Goal: Task Accomplishment & Management: Complete application form

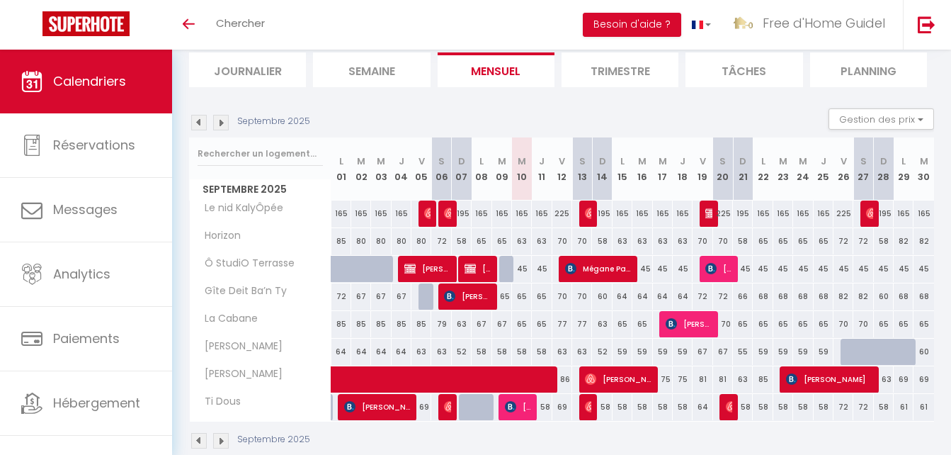
click at [713, 217] on div "225" at bounding box center [723, 213] width 20 height 26
type input "225"
type input "Sam 20 Septembre 2025"
type input "Dim 21 Septembre 2025"
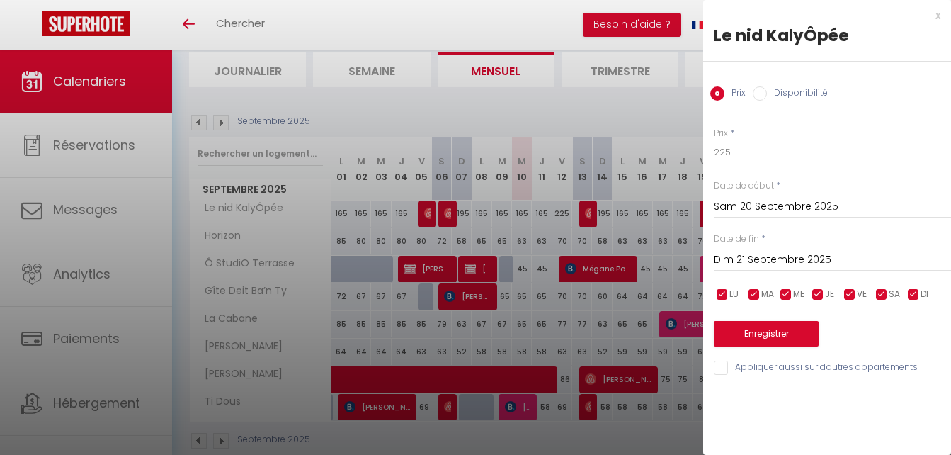
click at [937, 16] on div "x" at bounding box center [821, 15] width 237 height 17
select select
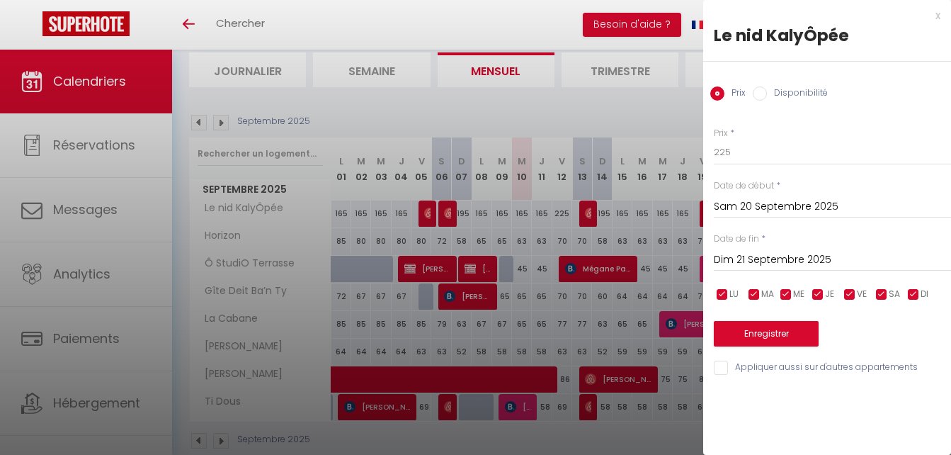
select select
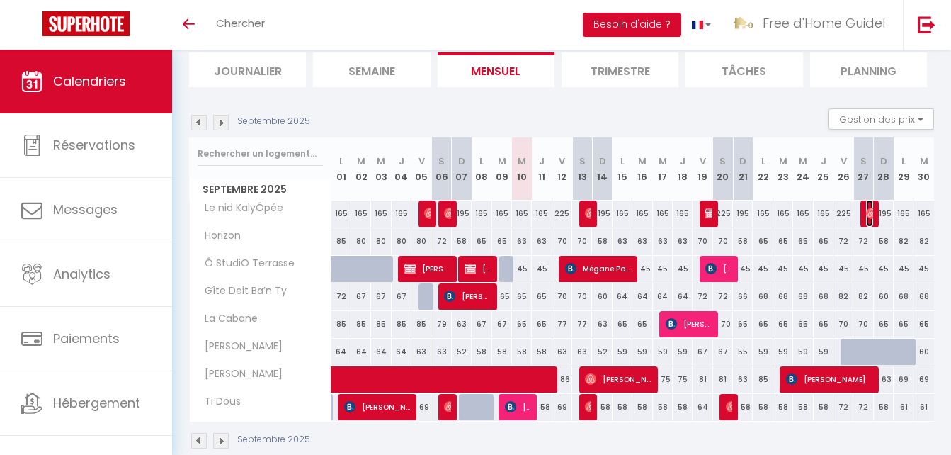
click at [870, 208] on img at bounding box center [871, 212] width 11 height 11
select select "OK"
select select "0"
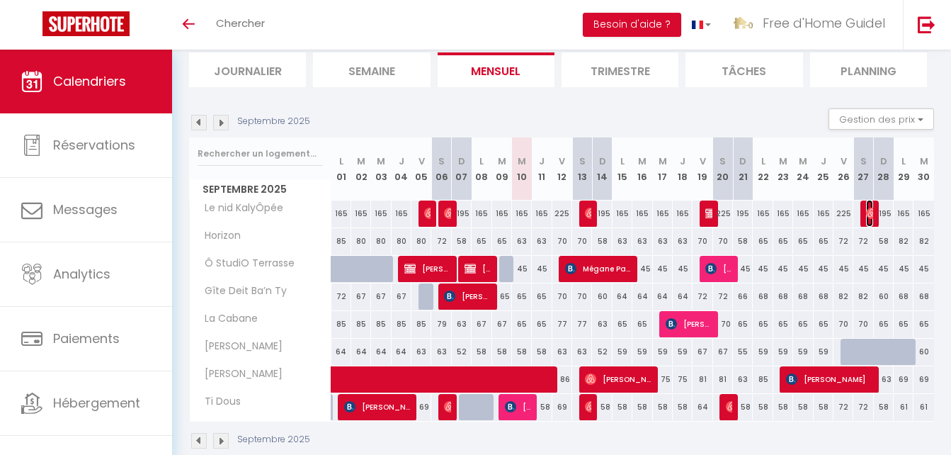
select select "1"
select select
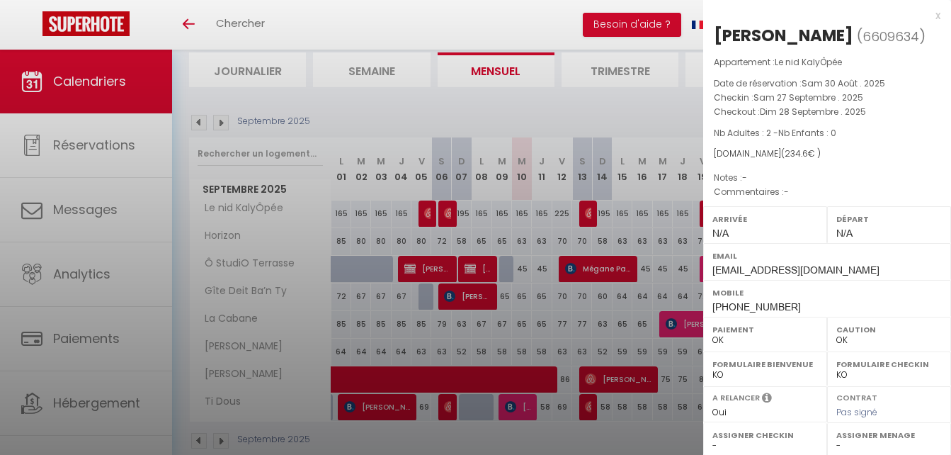
select select "19769"
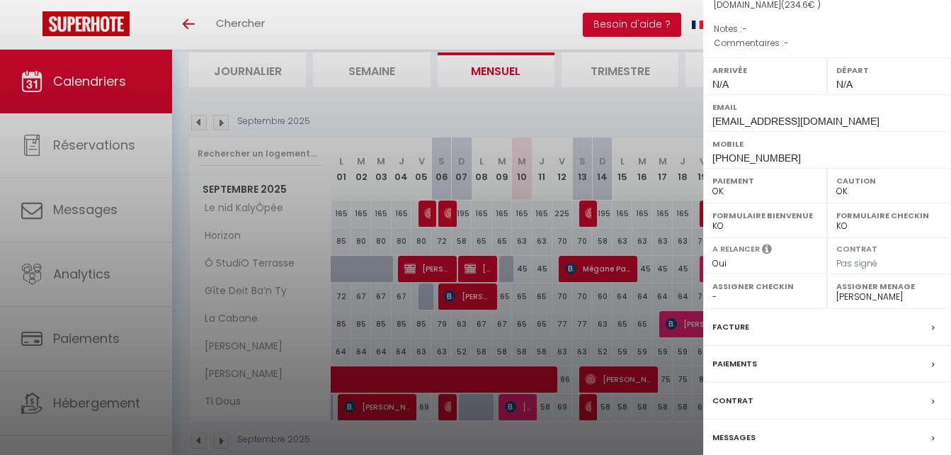
scroll to position [205, 0]
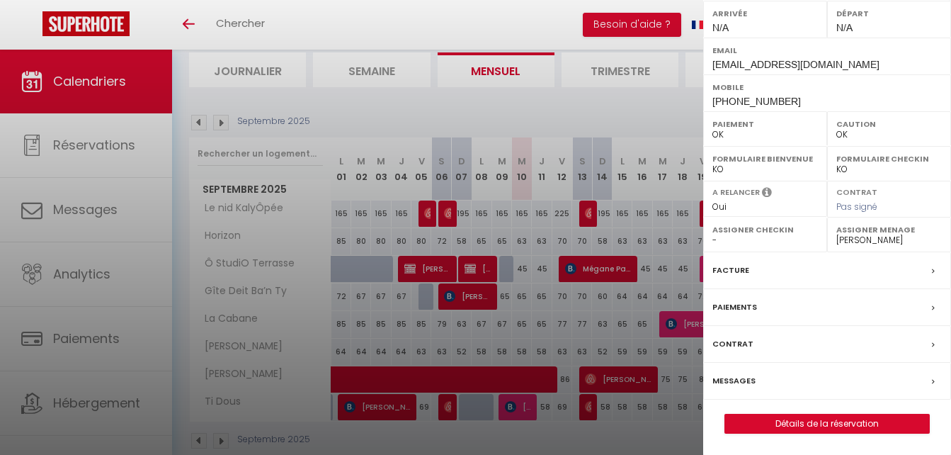
click at [737, 266] on label "Facture" at bounding box center [730, 270] width 37 height 15
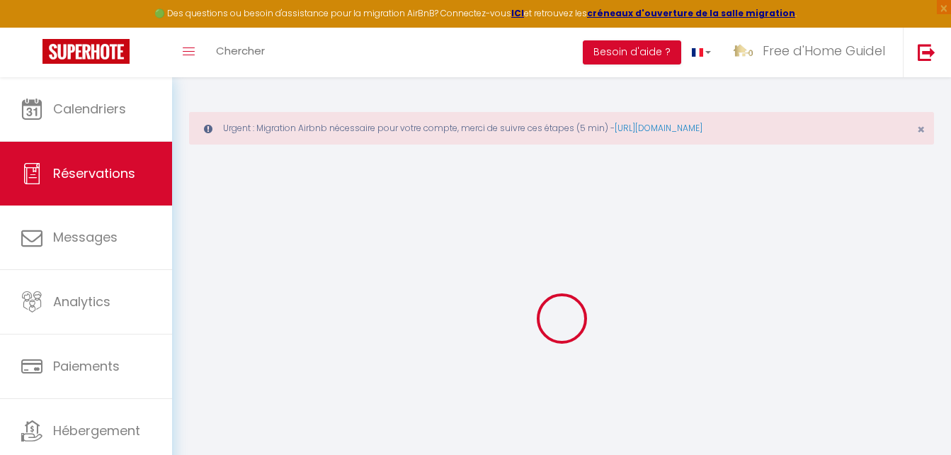
scroll to position [71, 0]
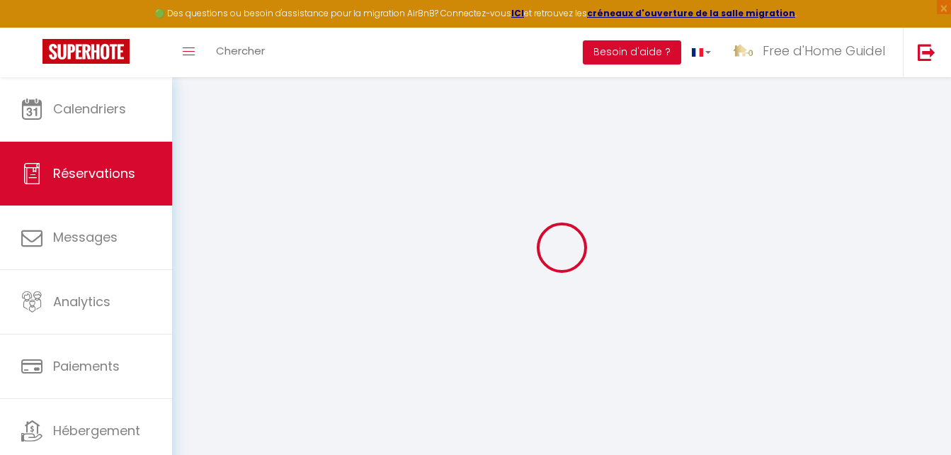
select select "taxes"
select select
checkbox input "false"
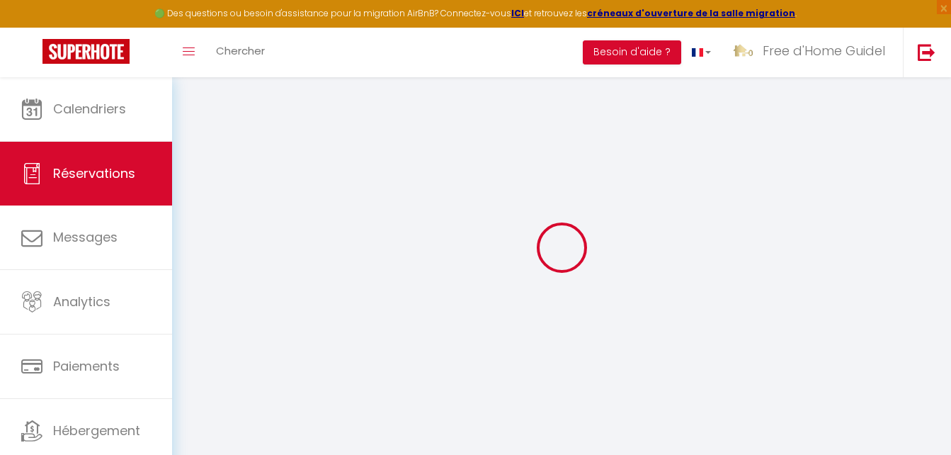
select select
checkbox input "false"
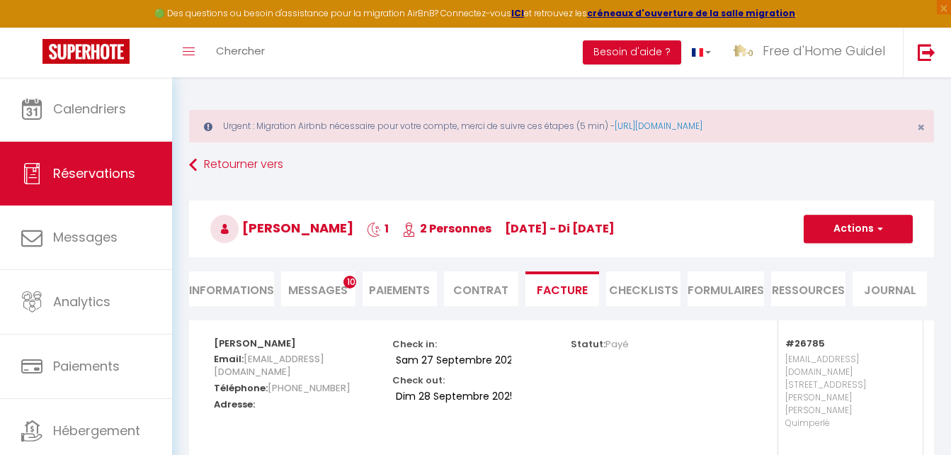
scroll to position [0, 0]
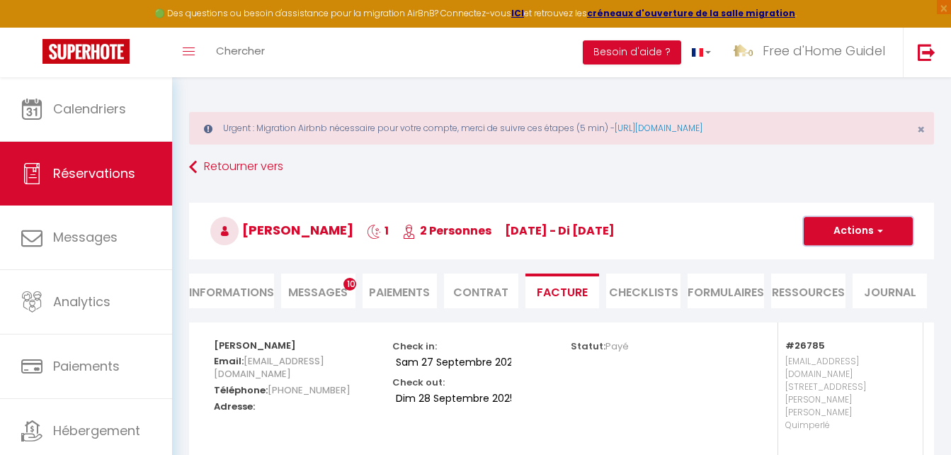
click at [827, 222] on button "Actions" at bounding box center [858, 231] width 109 height 28
drag, startPoint x: 521, startPoint y: 233, endPoint x: 631, endPoint y: 241, distance: 110.1
click at [631, 241] on h3 "[PERSON_NAME] 1 2 Personnes [DATE] - di [DATE]" at bounding box center [561, 230] width 745 height 57
drag, startPoint x: 246, startPoint y: 226, endPoint x: 629, endPoint y: 226, distance: 383.7
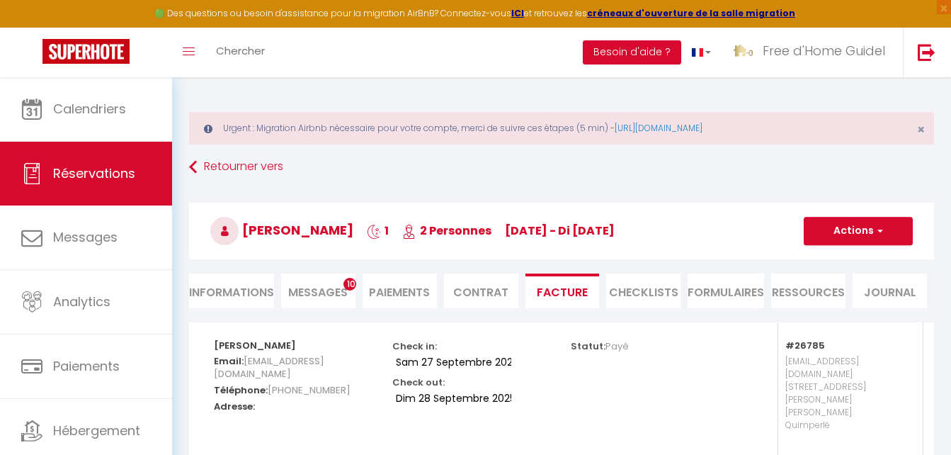
click at [629, 226] on h3 "[PERSON_NAME] 1 2 Personnes [DATE] - di [DATE]" at bounding box center [561, 230] width 745 height 57
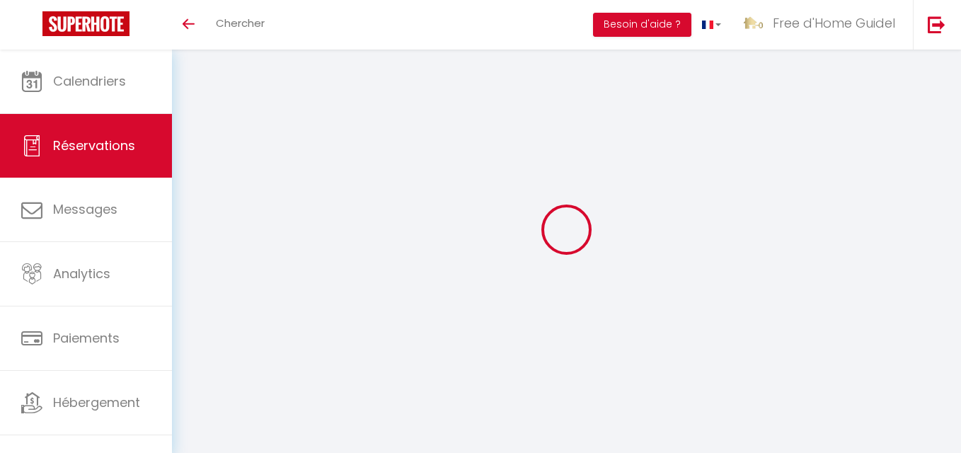
select select "taxes"
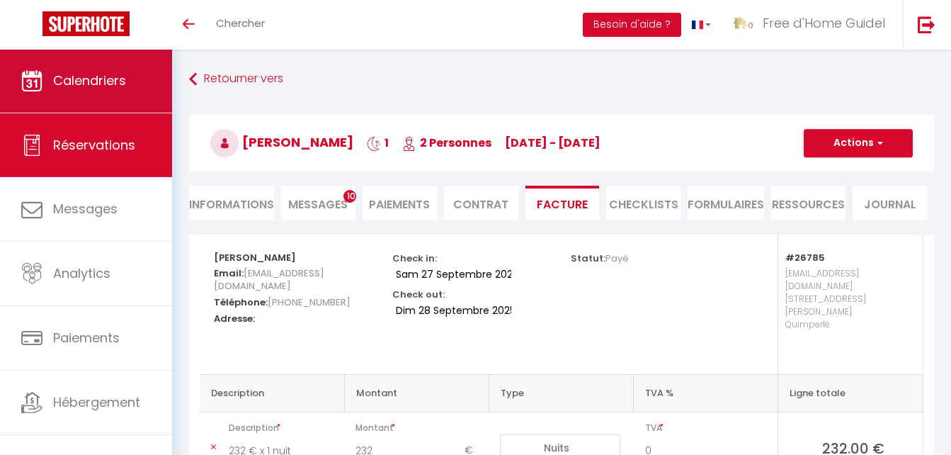
click at [102, 76] on span "Calendriers" at bounding box center [89, 81] width 73 height 18
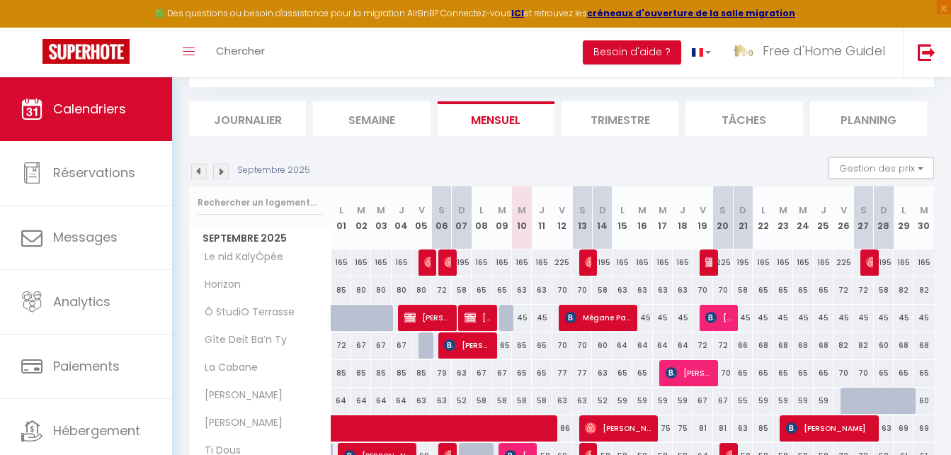
scroll to position [142, 0]
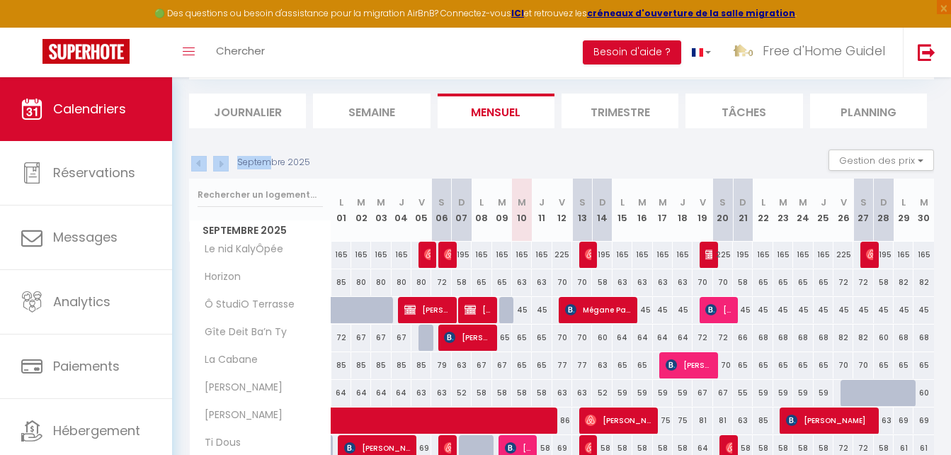
drag, startPoint x: 267, startPoint y: 159, endPoint x: 341, endPoint y: 168, distance: 74.1
click at [341, 168] on div "Septembre 2025 Gestion des prix Nb Nuits minimum Règles Disponibilité" at bounding box center [561, 163] width 745 height 29
drag, startPoint x: 341, startPoint y: 168, endPoint x: 336, endPoint y: 159, distance: 9.5
click at [336, 159] on div "Septembre 2025 Gestion des prix Nb Nuits minimum Règles Disponibilité" at bounding box center [561, 163] width 745 height 29
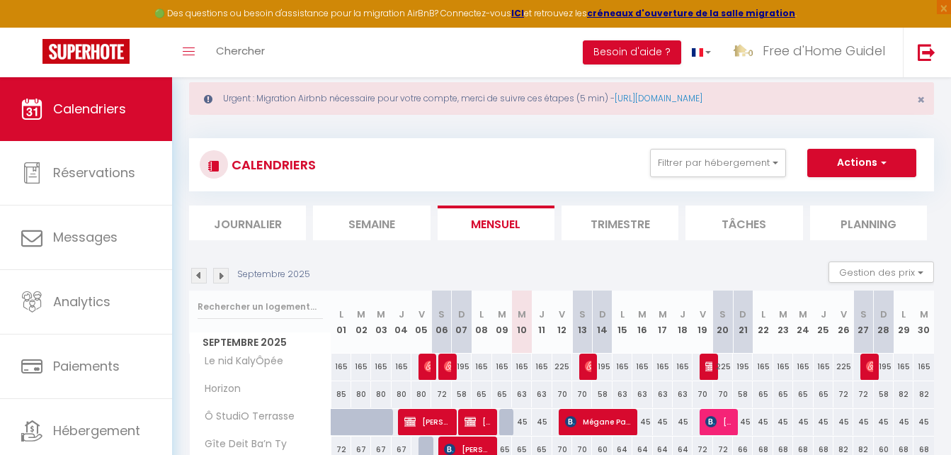
scroll to position [0, 0]
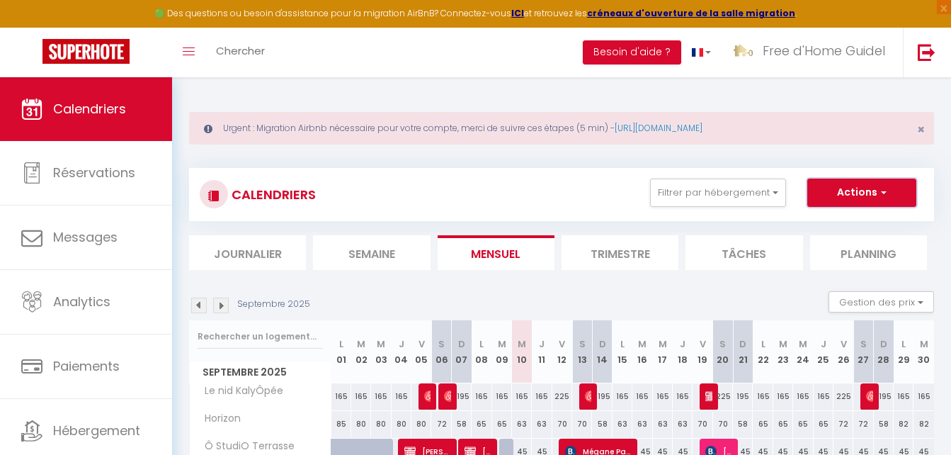
click at [869, 184] on button "Actions" at bounding box center [861, 192] width 109 height 28
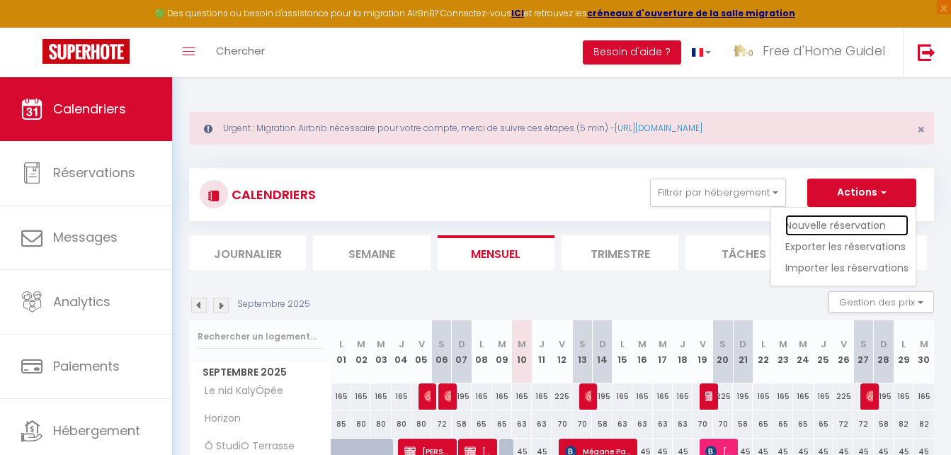
click at [862, 222] on link "Nouvelle réservation" at bounding box center [846, 225] width 123 height 21
select select
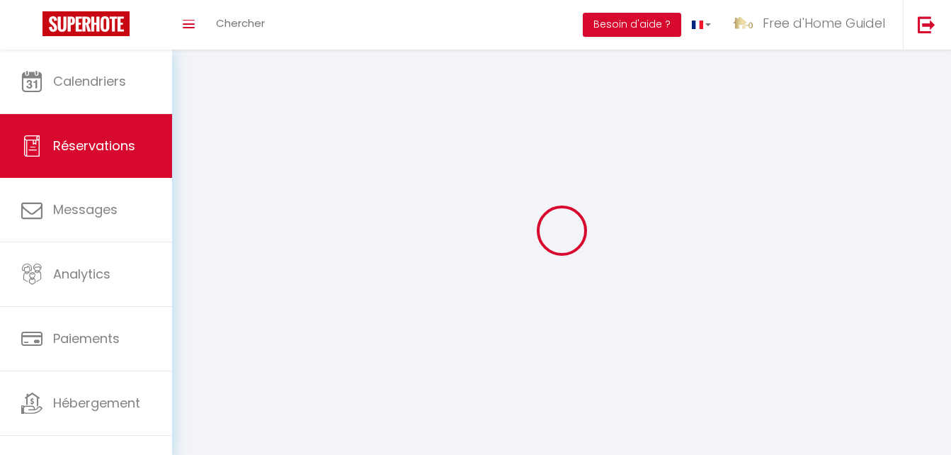
select select
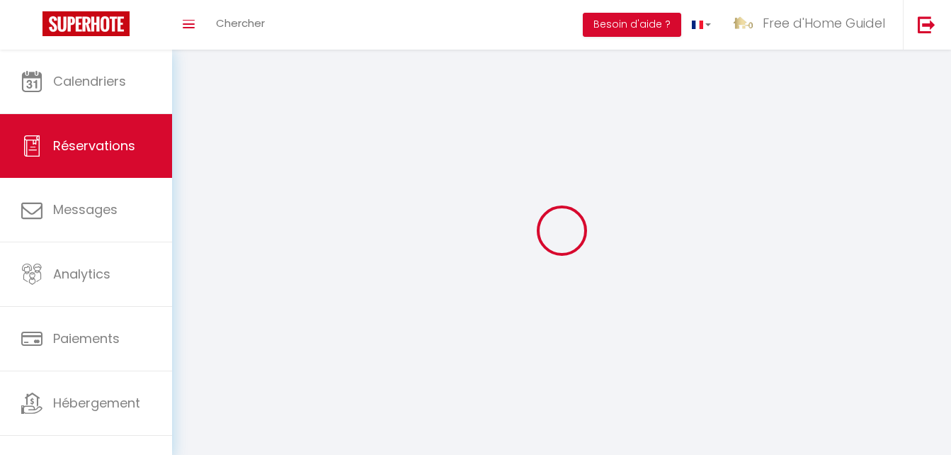
select select
checkbox input "false"
select select
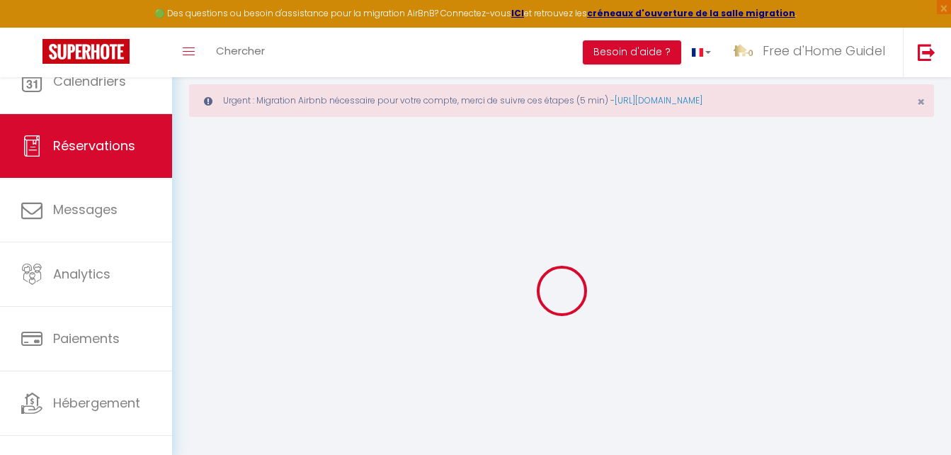
select select
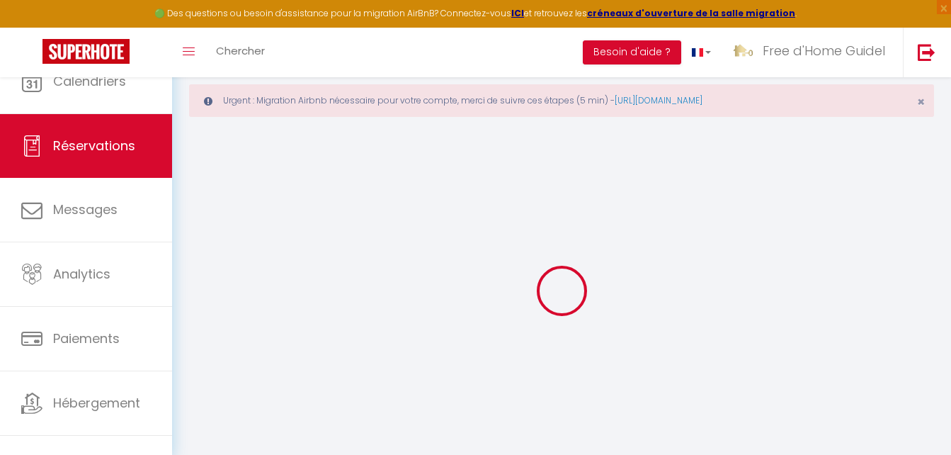
select select
checkbox input "false"
select select
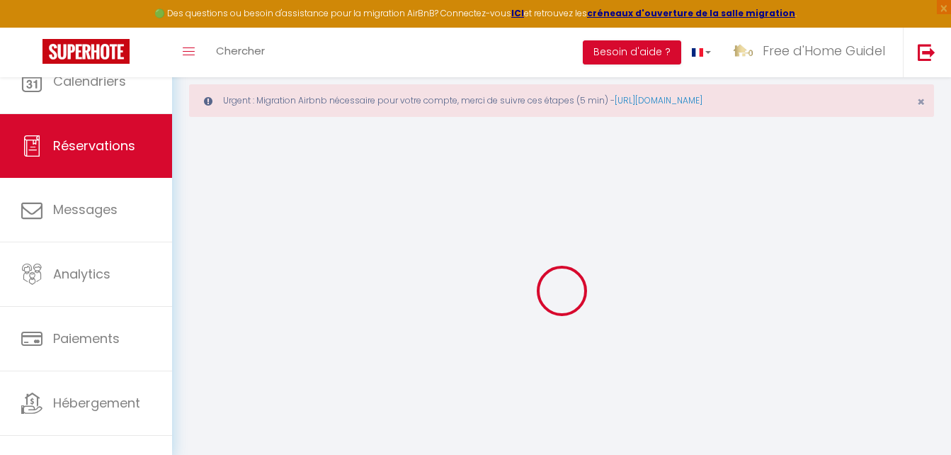
select select
checkbox input "false"
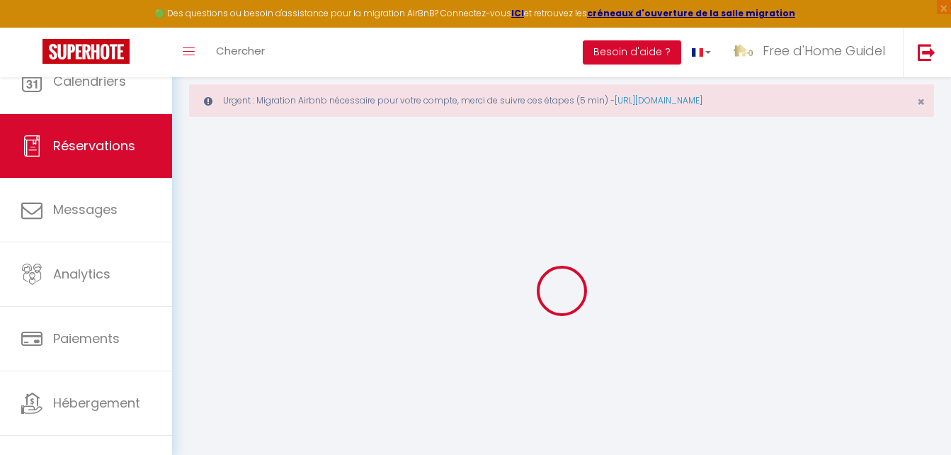
select select
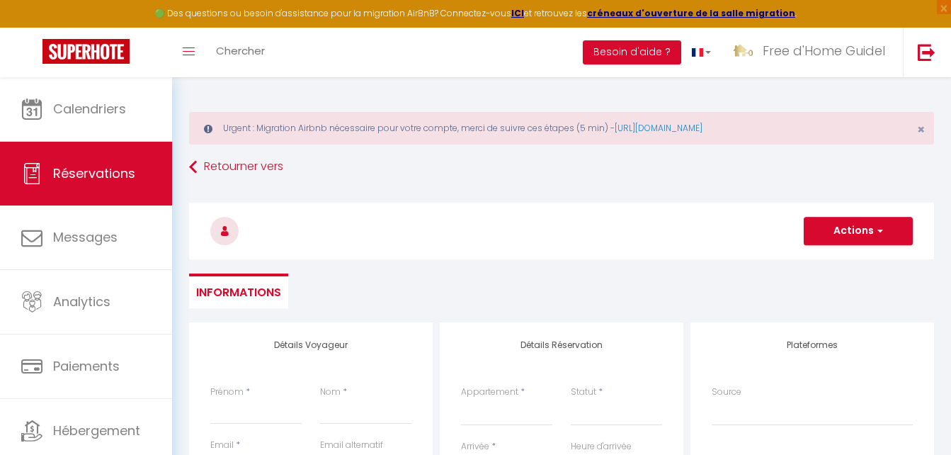
select select
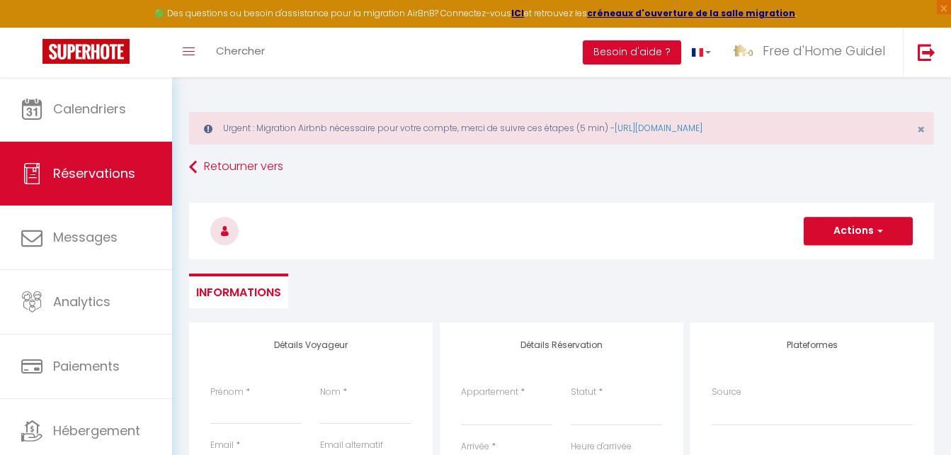
select select
checkbox input "false"
select select
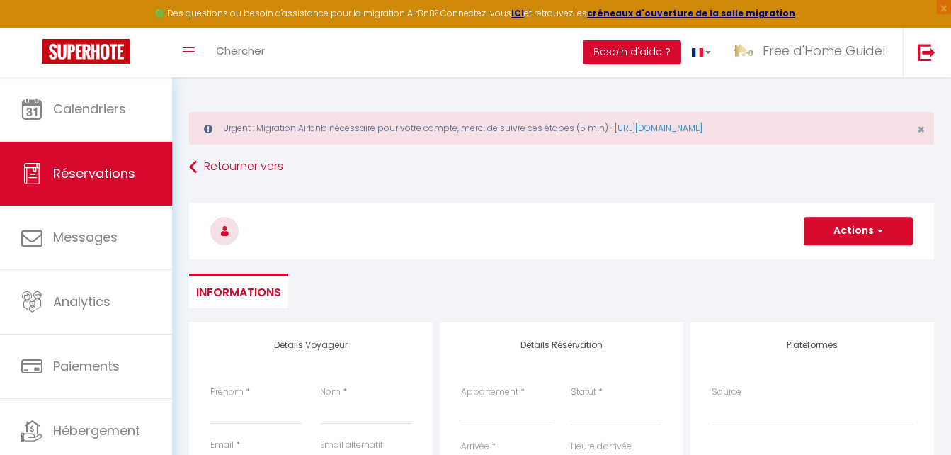
select select
checkbox input "false"
select select
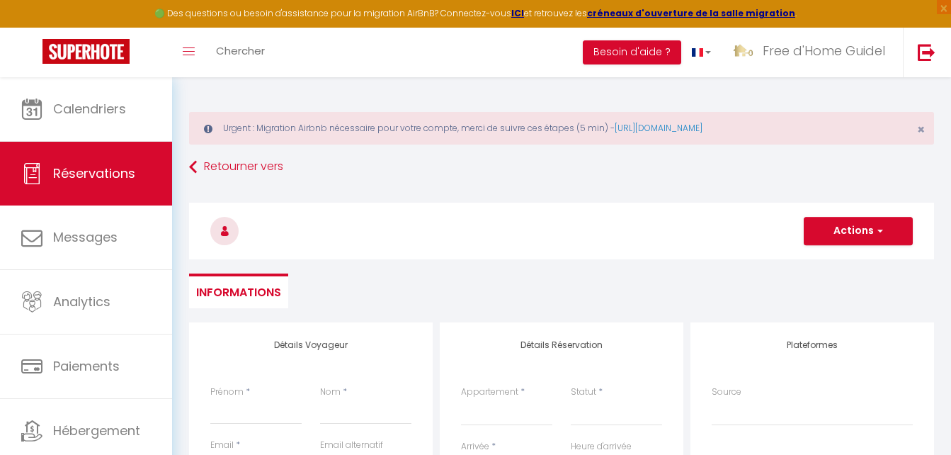
select select
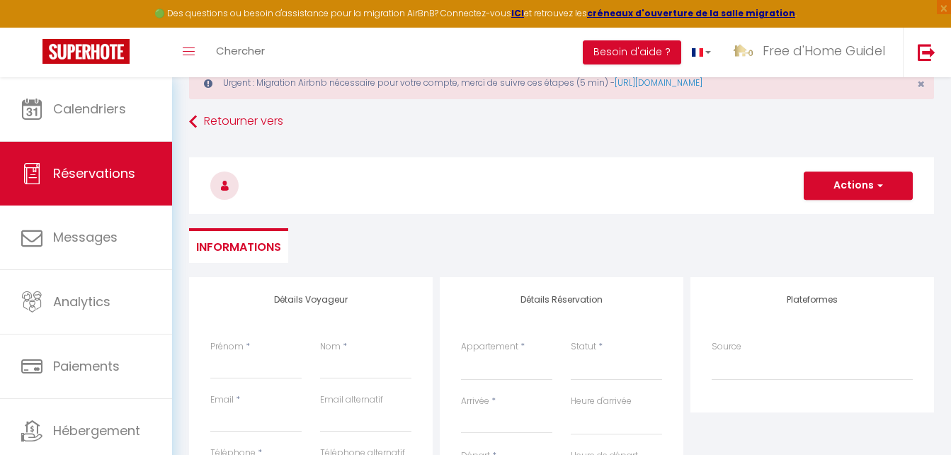
scroll to position [71, 0]
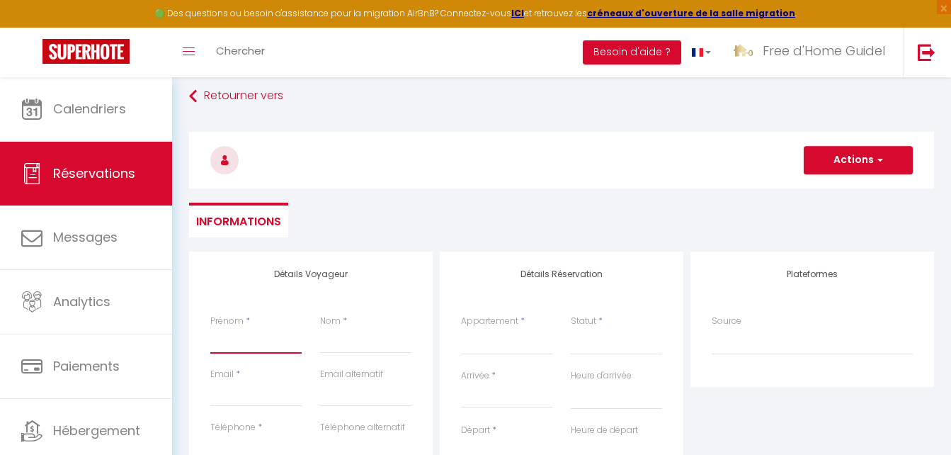
click at [253, 346] on input "Prénom" at bounding box center [255, 340] width 91 height 25
type input "L"
select select
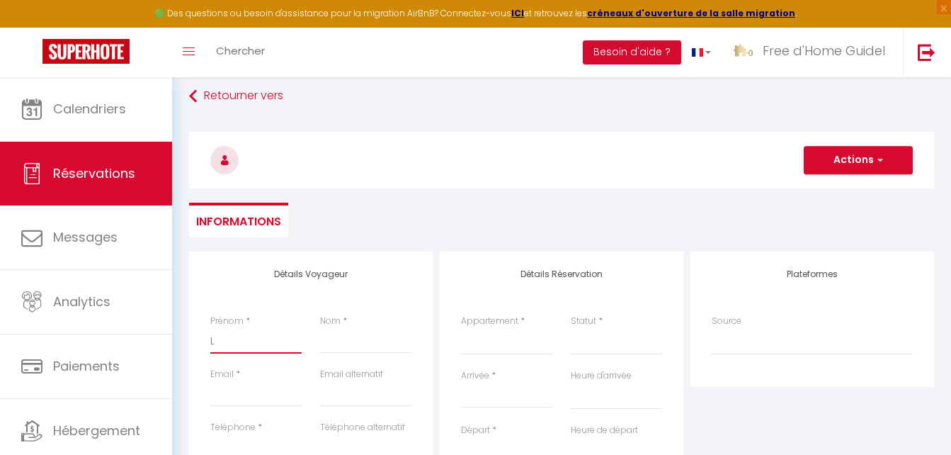
select select
checkbox input "false"
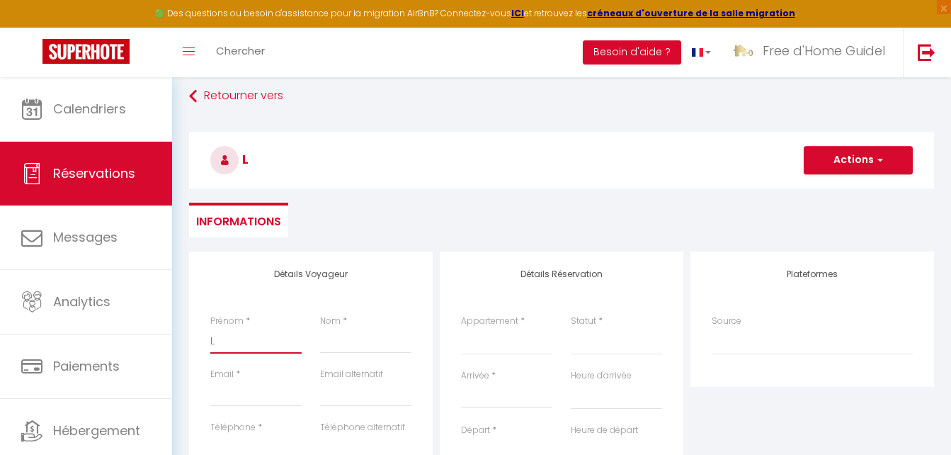
type input "Li"
select select
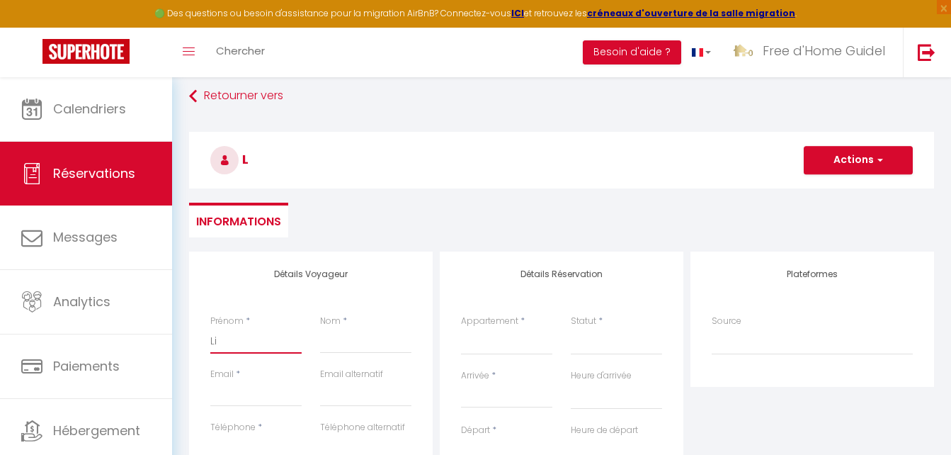
select select
checkbox input "false"
type input "Lis"
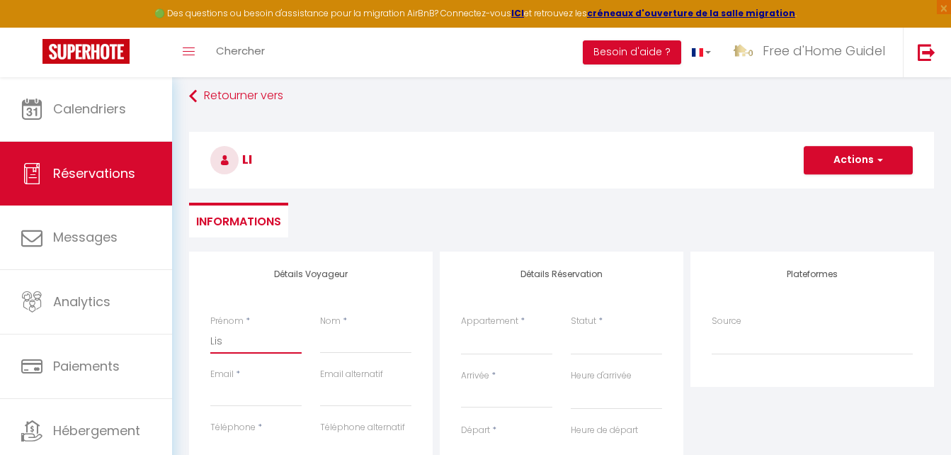
select select
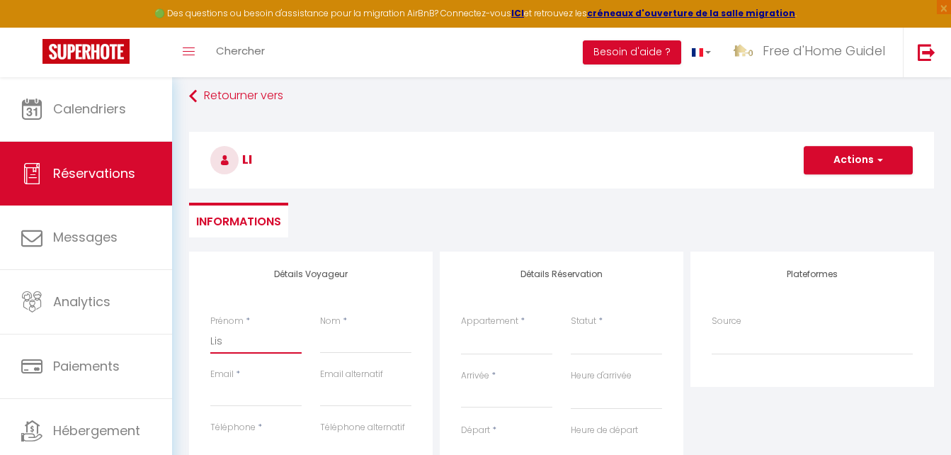
select select
checkbox input "false"
type input "Lisa"
select select
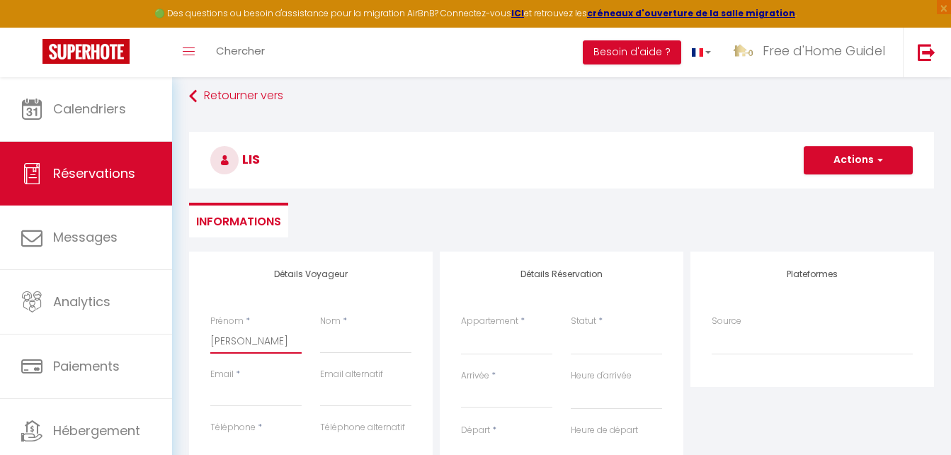
select select
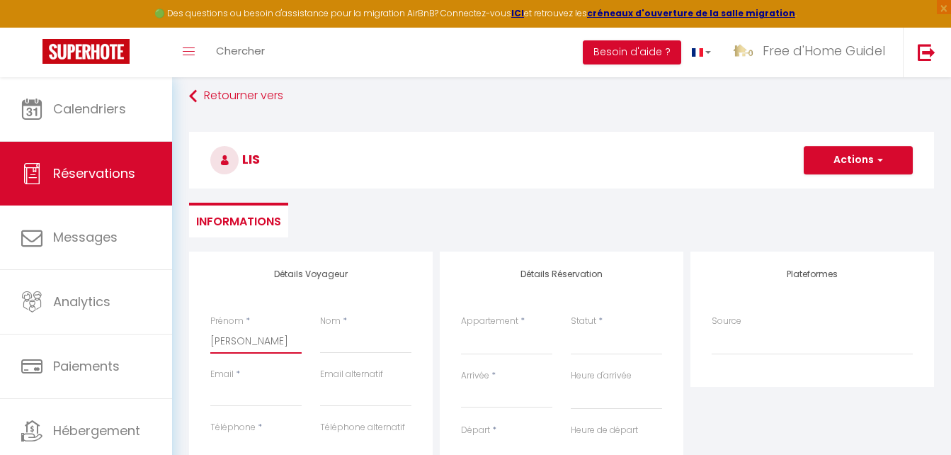
select select
checkbox input "false"
type input "Lisa"
click at [329, 350] on input "Nom" at bounding box center [365, 340] width 91 height 25
type input "C"
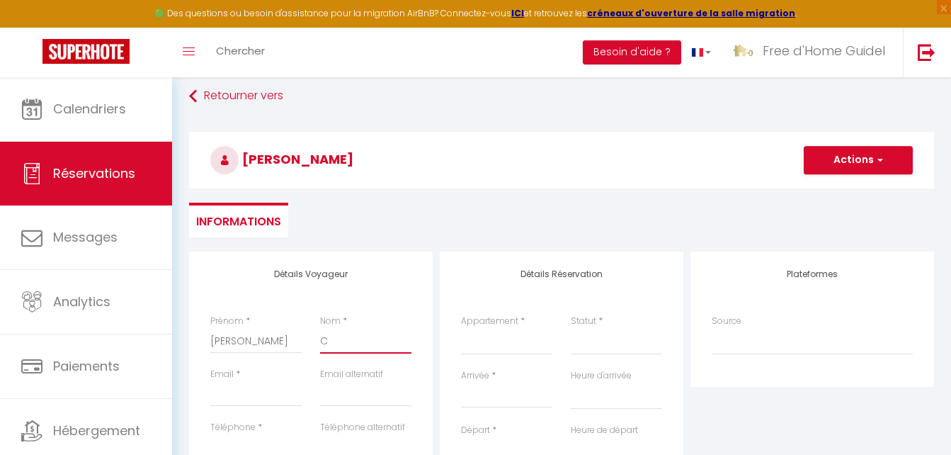
select select
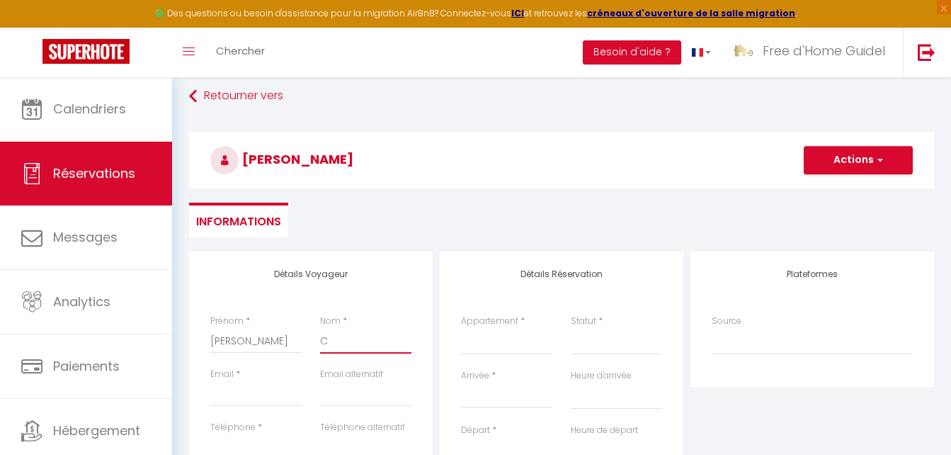
select select
checkbox input "false"
type input "Co"
select select
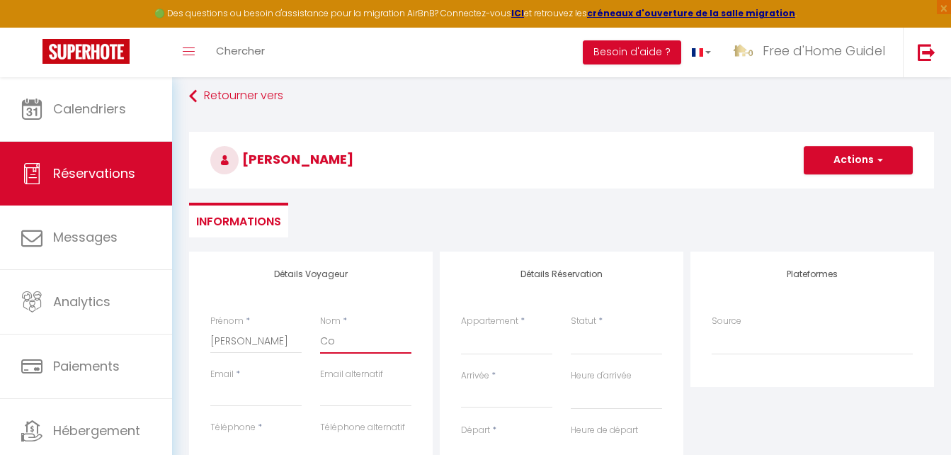
select select
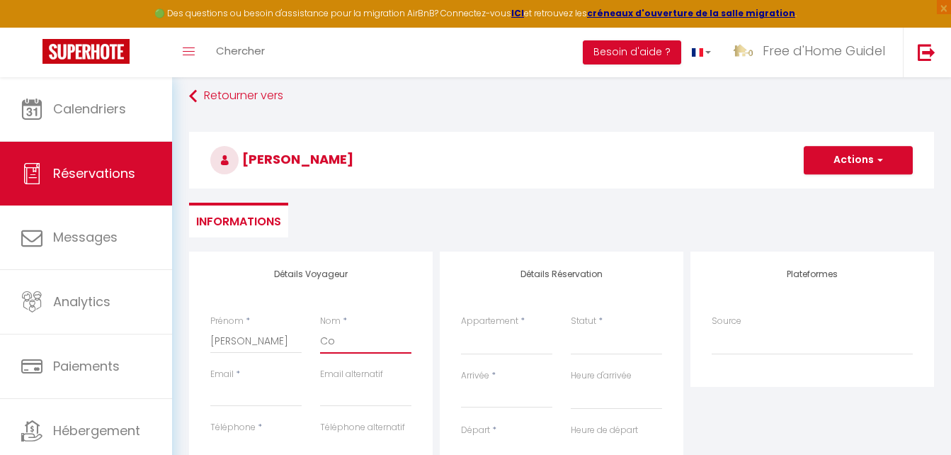
select select
checkbox input "false"
type input "Cos"
select select
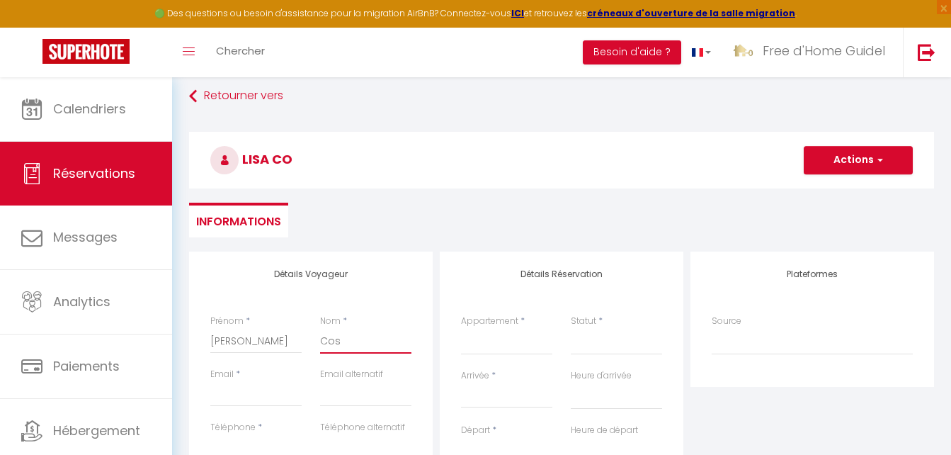
select select
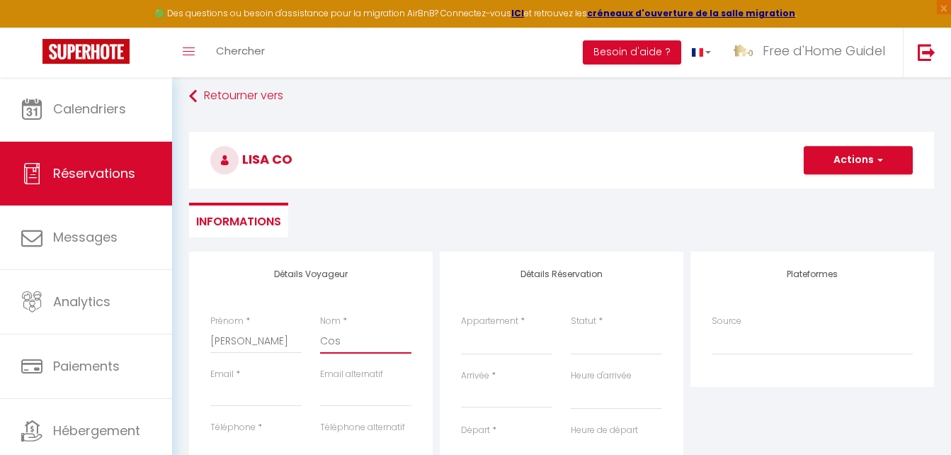
checkbox input "false"
type input "Coss"
select select
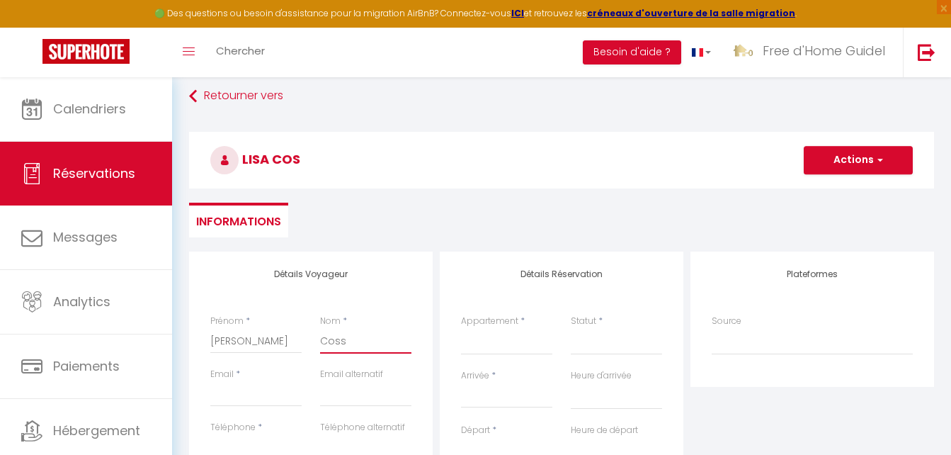
select select
checkbox input "false"
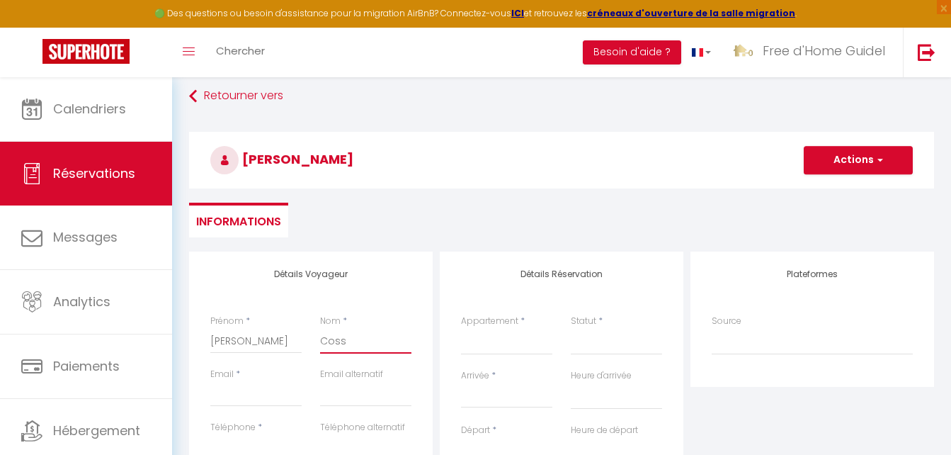
type input "Cosse"
select select
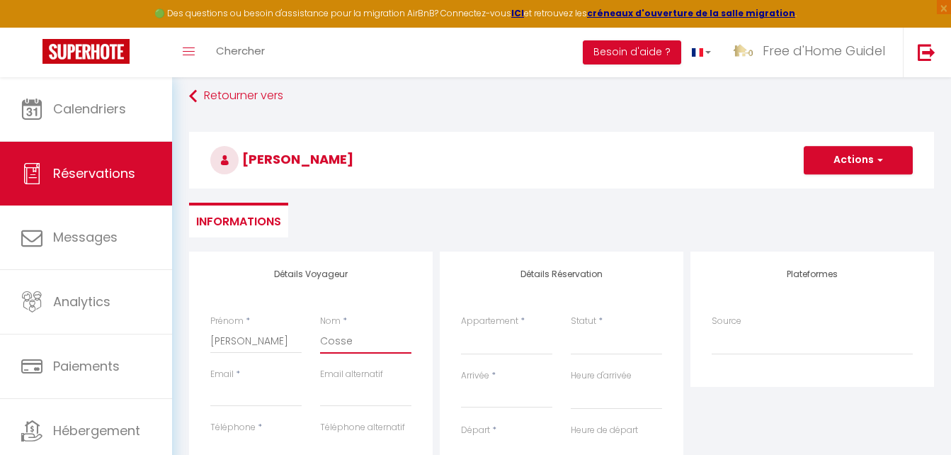
select select
checkbox input "false"
type input "Cossey"
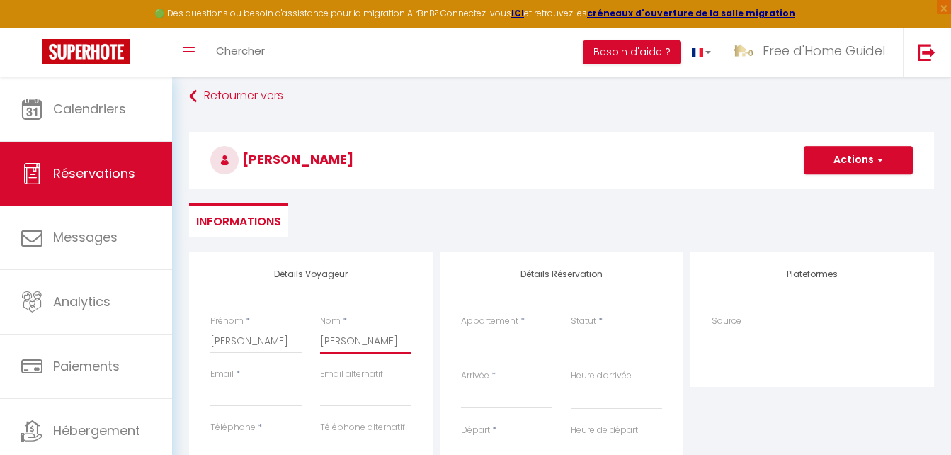
select select
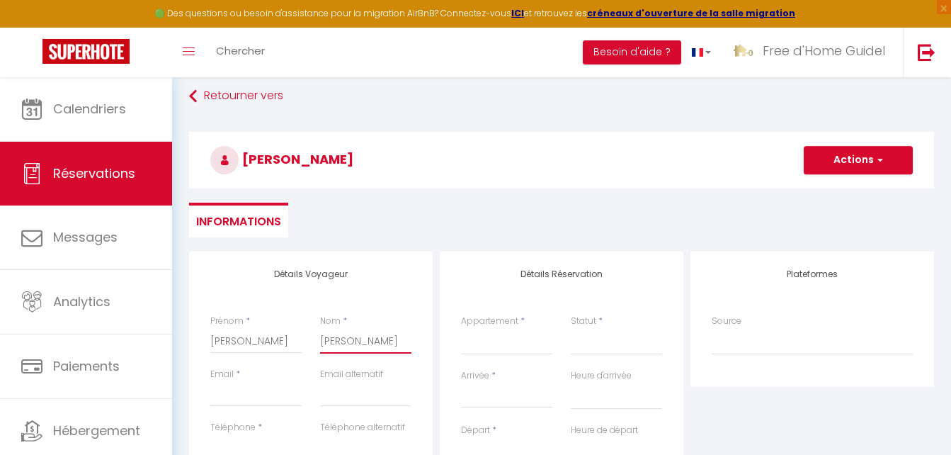
select select
checkbox input "false"
type input "Cossey"
click at [474, 341] on select "La Cabane Ô StudiO Terrasse JETEZ L'ANCRE Horizon Ty Chouette Ty Kerrian Ti Dou…" at bounding box center [506, 341] width 91 height 27
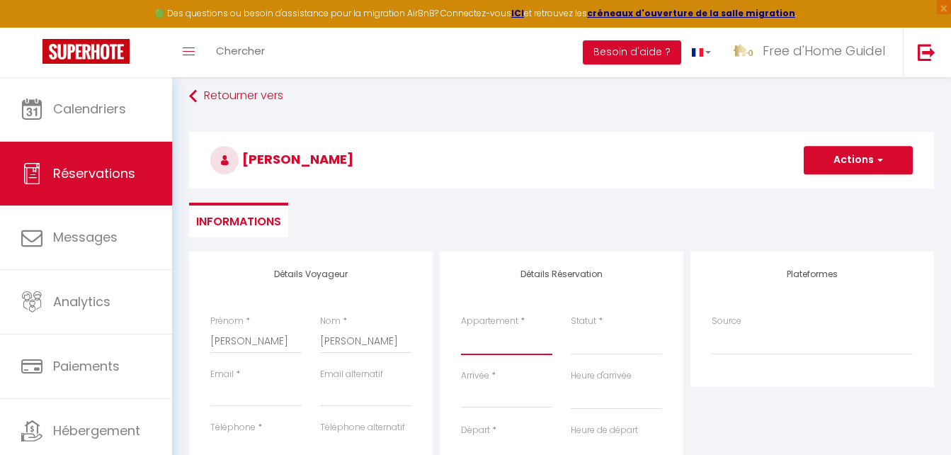
select select "76170"
click at [461, 328] on select "La Cabane Ô StudiO Terrasse JETEZ L'ANCRE Horizon Ty Chouette Ty Kerrian Ti Dou…" at bounding box center [506, 341] width 91 height 27
select select
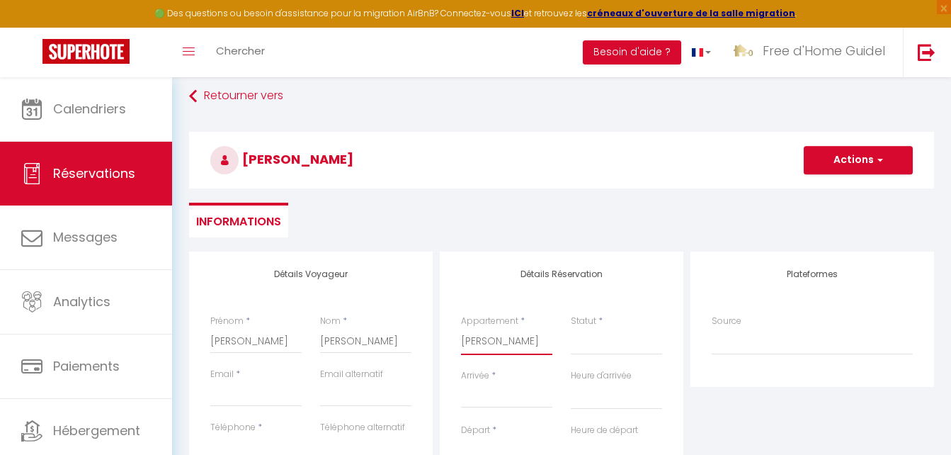
select select
checkbox input "false"
click at [492, 396] on input "Arrivée" at bounding box center [506, 396] width 91 height 18
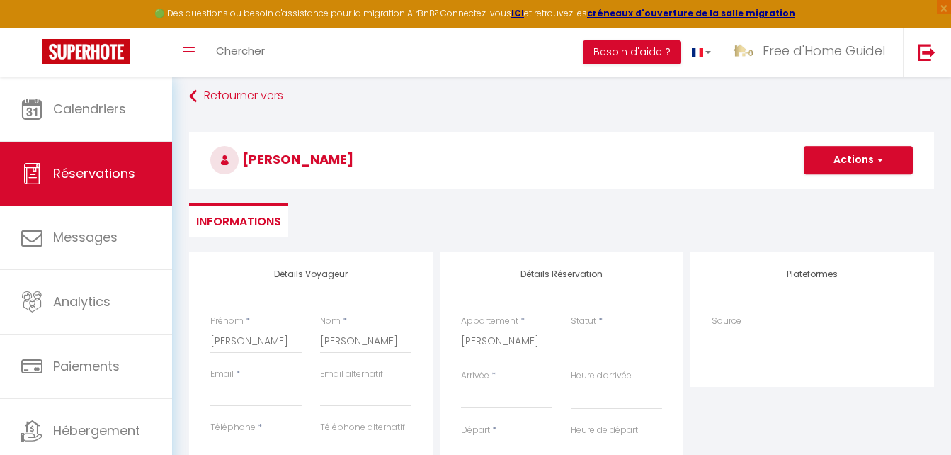
select select
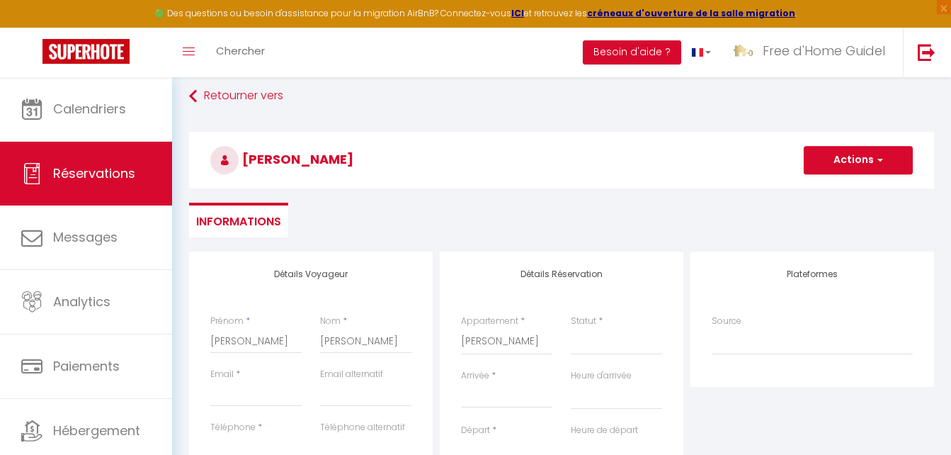
select select
checkbox input "false"
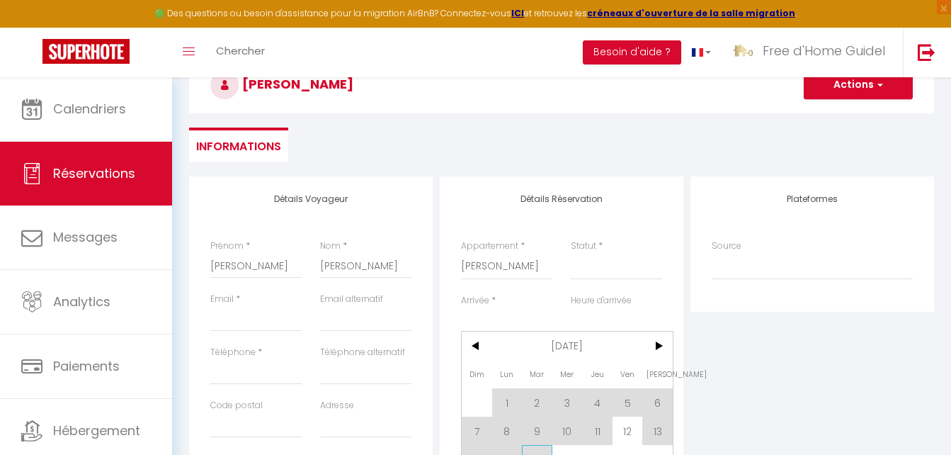
scroll to position [212, 0]
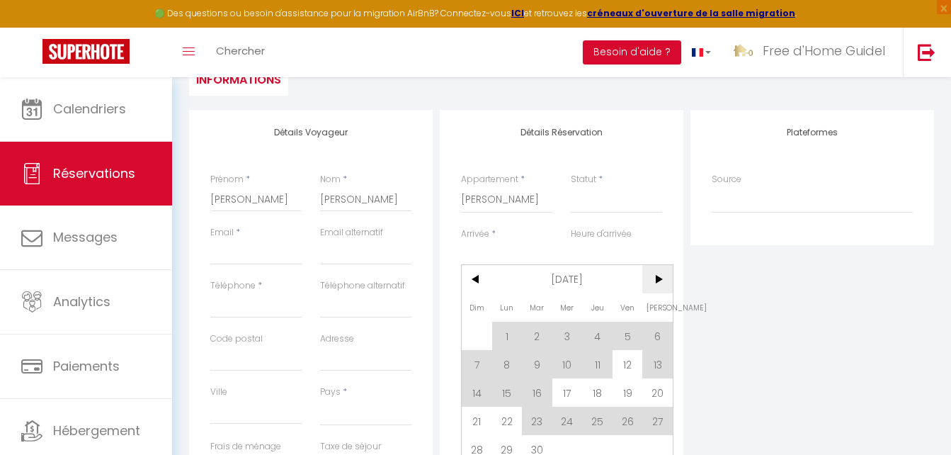
click at [661, 275] on span ">" at bounding box center [657, 279] width 30 height 28
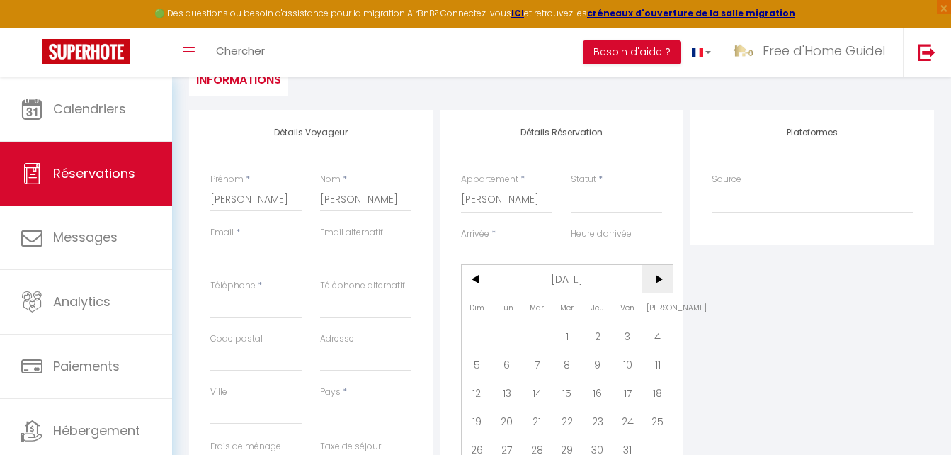
click at [661, 275] on span ">" at bounding box center [657, 279] width 30 height 28
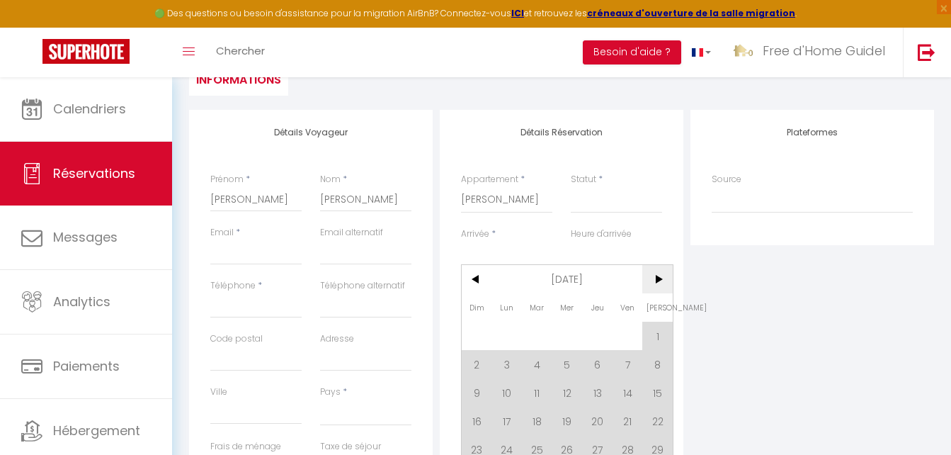
click at [661, 275] on span ">" at bounding box center [657, 279] width 30 height 28
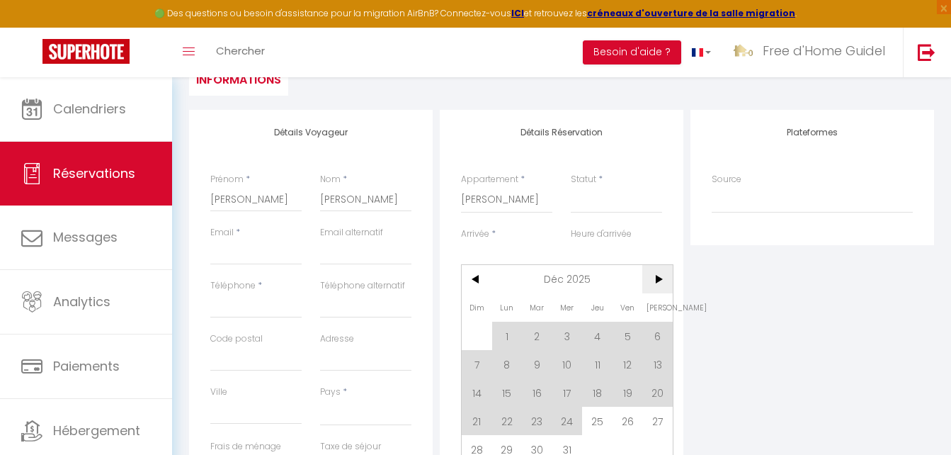
click at [661, 275] on span ">" at bounding box center [657, 279] width 30 height 28
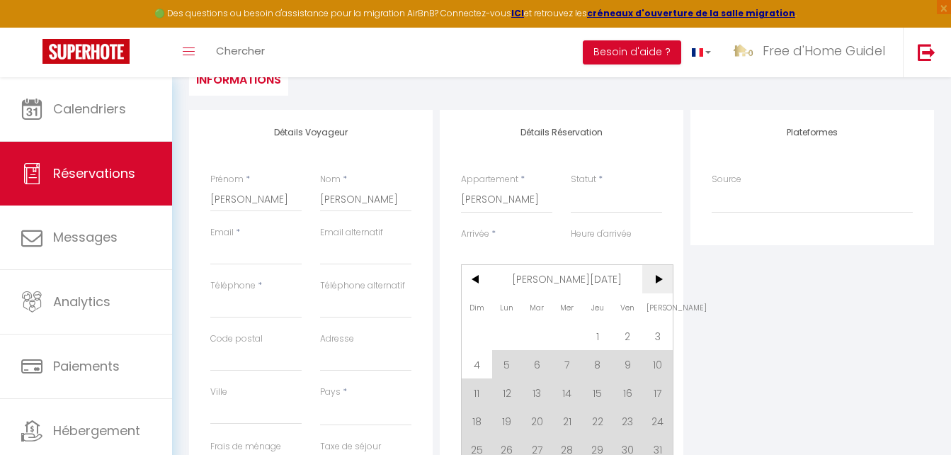
click at [661, 275] on span ">" at bounding box center [657, 279] width 30 height 28
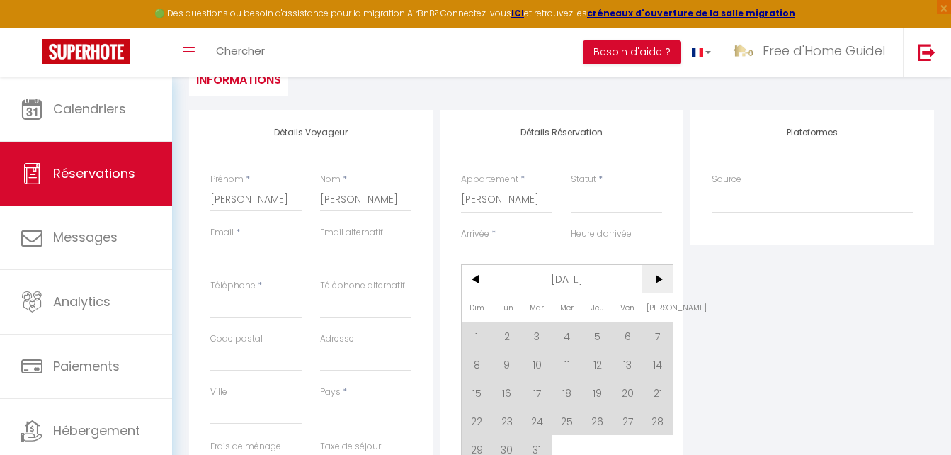
click at [661, 275] on span ">" at bounding box center [657, 279] width 30 height 28
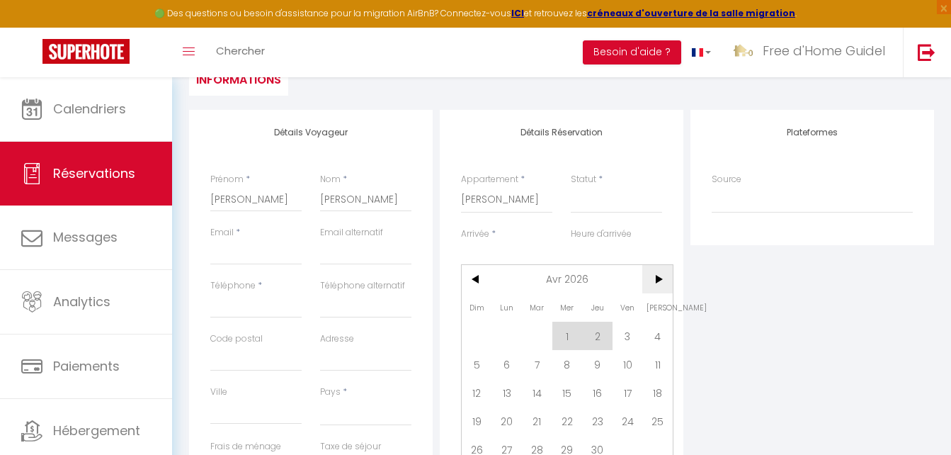
click at [661, 275] on span ">" at bounding box center [657, 279] width 30 height 28
click at [569, 413] on span "20" at bounding box center [567, 420] width 30 height 28
select select
type input "Mer 20 Mai 2026"
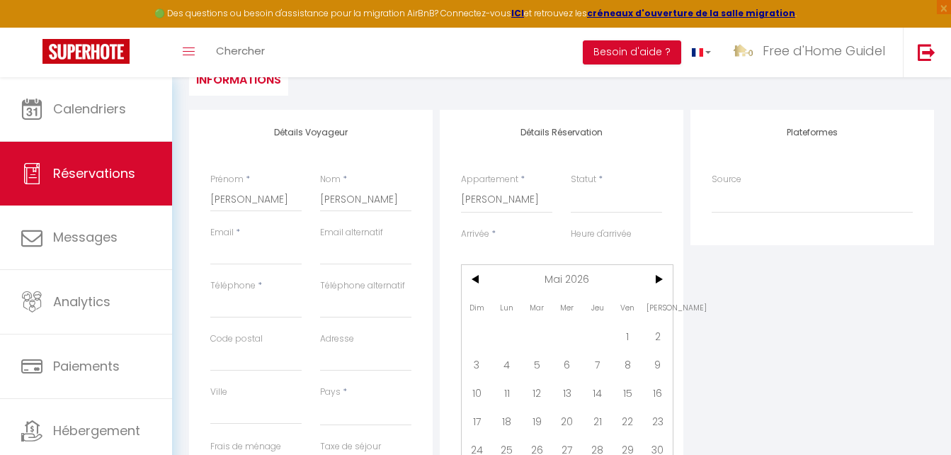
select select
type input "Jeu 21 Mai 2026"
select select
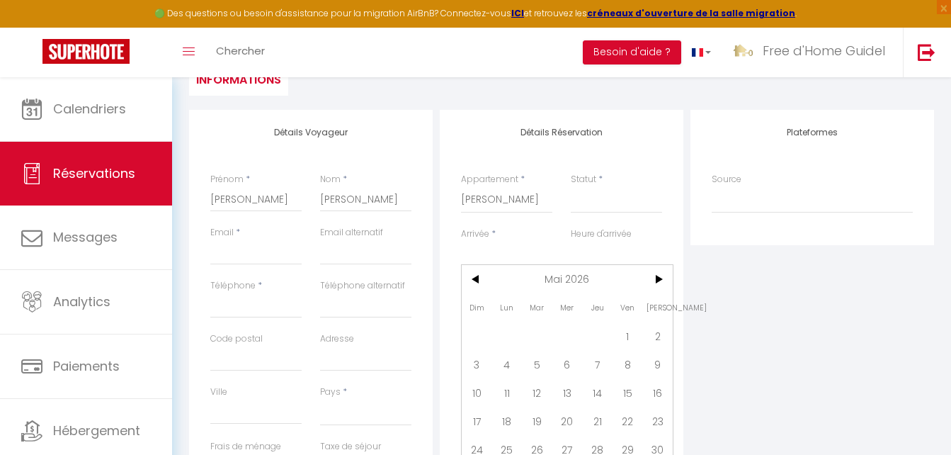
checkbox input "false"
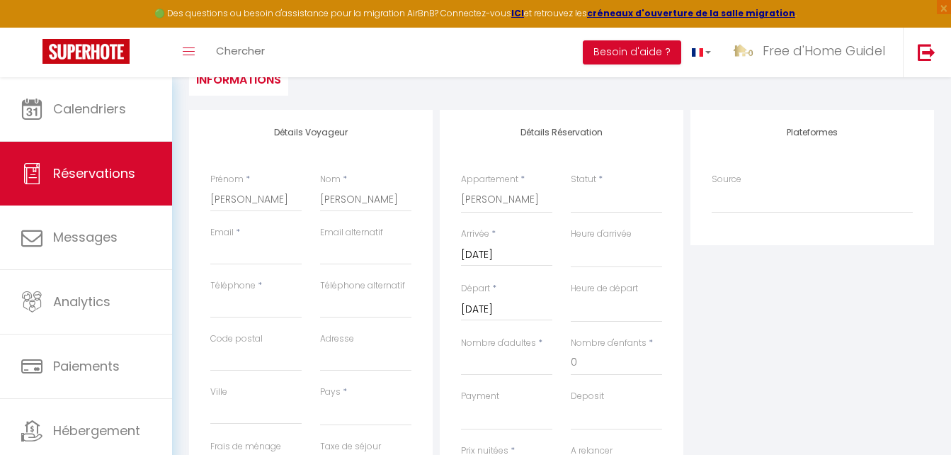
click at [513, 310] on input "Jeu 21 Mai 2026" at bounding box center [506, 309] width 91 height 18
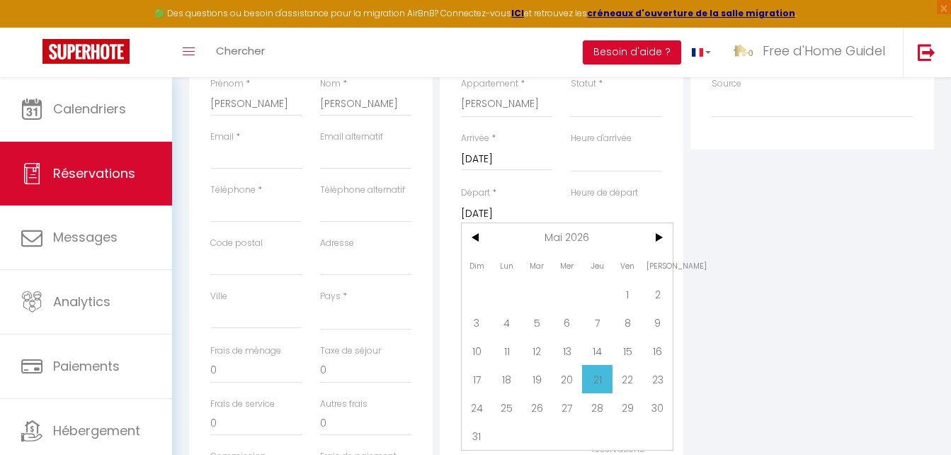
scroll to position [354, 0]
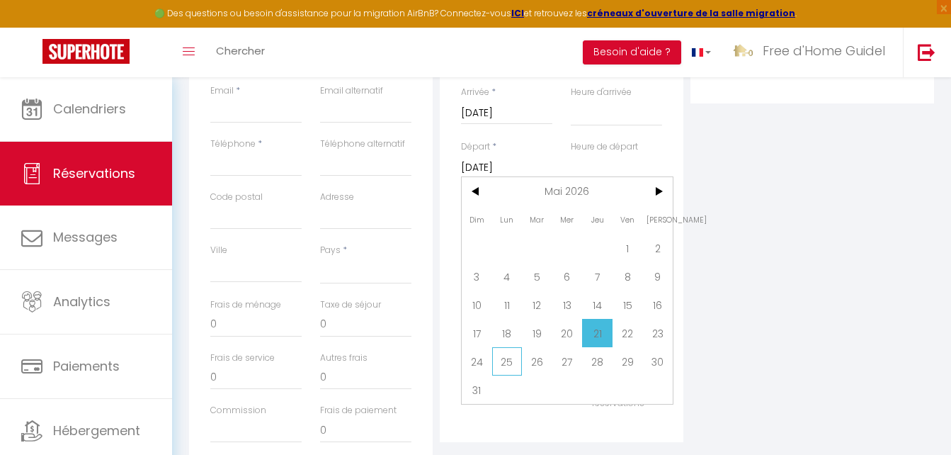
click at [520, 364] on span "25" at bounding box center [507, 361] width 30 height 28
select select
type input "Lun 25 Mai 2026"
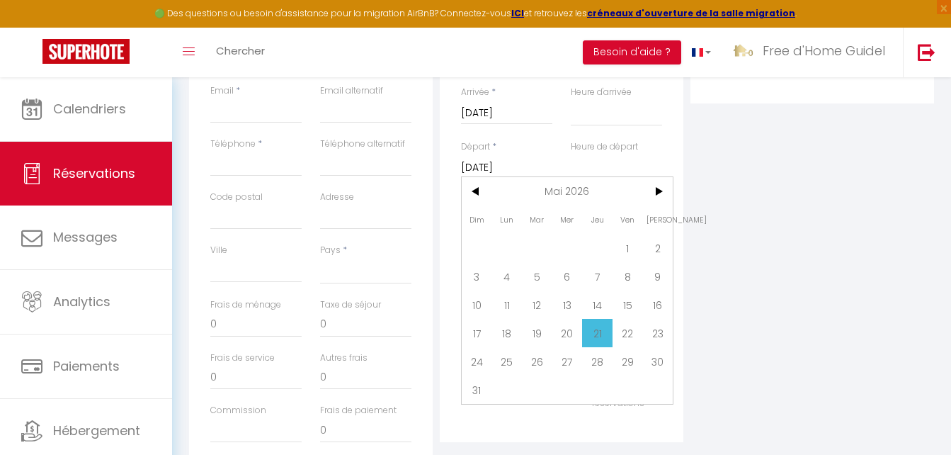
select select
checkbox input "false"
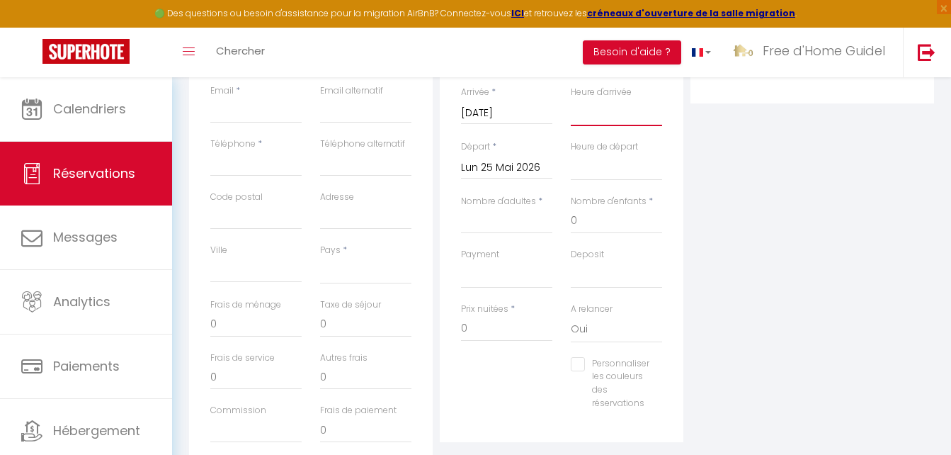
click at [627, 115] on select "00:00 00:30 01:00 01:30 02:00 02:30 03:00 03:30 04:00 04:30 05:00 05:30 06:00 0…" at bounding box center [616, 112] width 91 height 27
select select "17:00"
click at [571, 99] on select "00:00 00:30 01:00 01:30 02:00 02:30 03:00 03:30 04:00 04:30 05:00 05:30 06:00 0…" at bounding box center [616, 112] width 91 height 27
select select
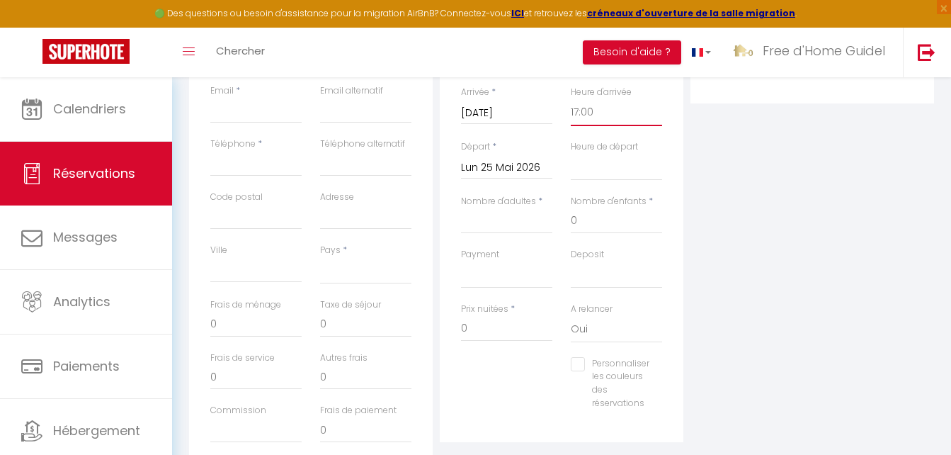
select select
checkbox input "false"
click at [594, 162] on select "00:00 00:30 01:00 01:30 02:00 02:30 03:00 03:30 04:00 04:30 05:00 05:30 06:00 0…" at bounding box center [616, 167] width 91 height 27
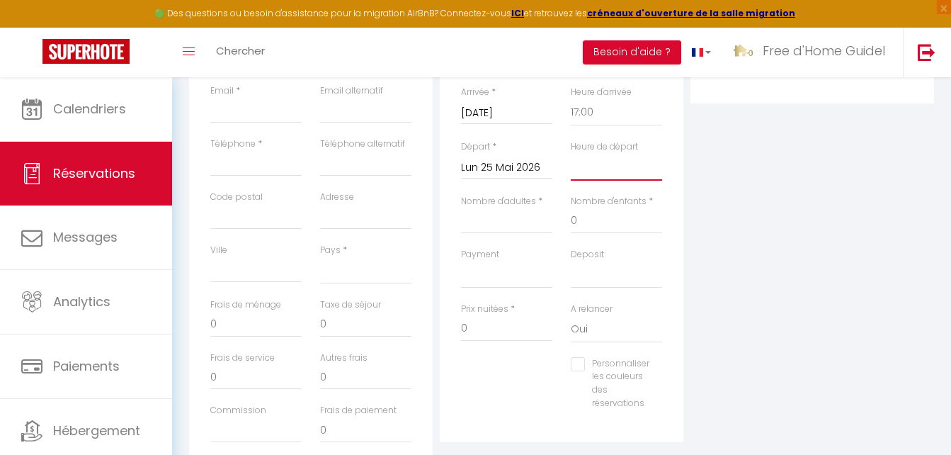
select select "10:00"
click at [571, 154] on select "00:00 00:30 01:00 01:30 02:00 02:30 03:00 03:30 04:00 04:30 05:00 05:30 06:00 0…" at bounding box center [616, 167] width 91 height 27
select select
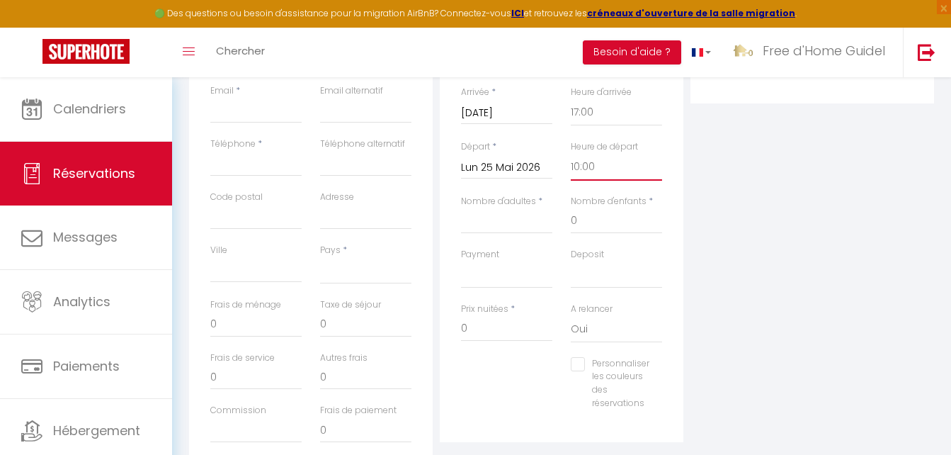
select select
checkbox input "false"
click at [518, 228] on input "Nombre d'adultes" at bounding box center [506, 220] width 91 height 25
type input "2"
select select
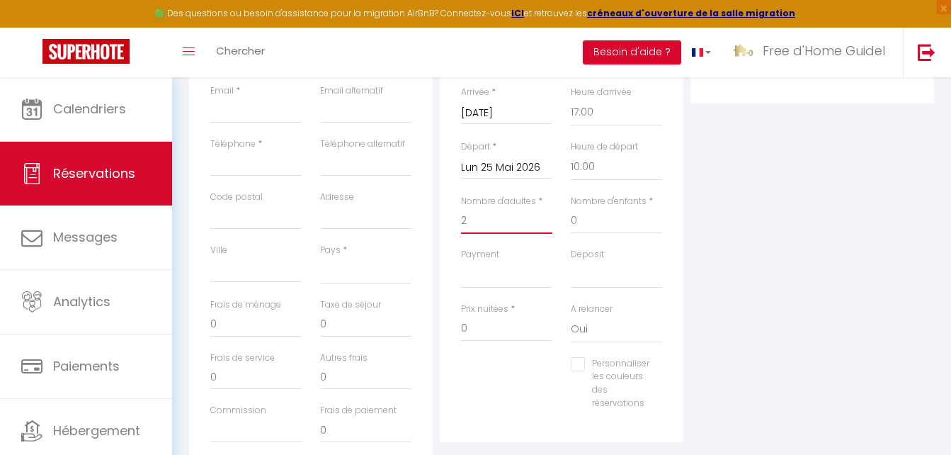
select select
checkbox input "false"
select select
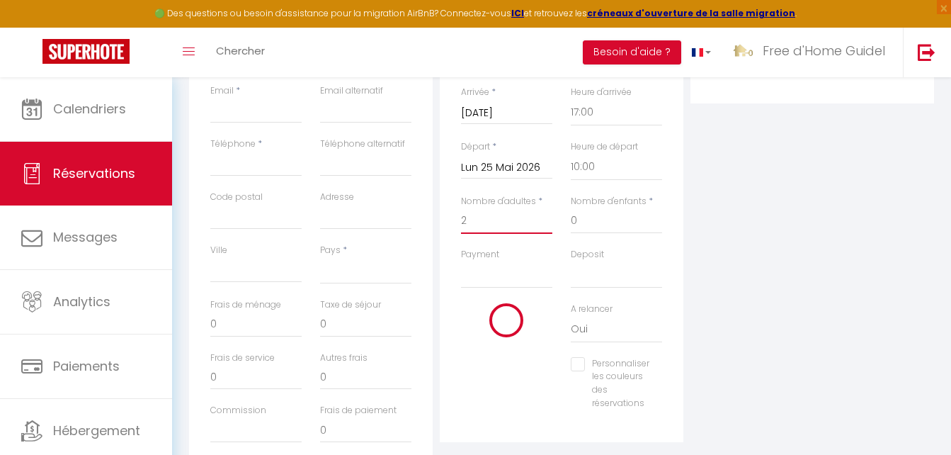
type input "50"
type input "11"
select select
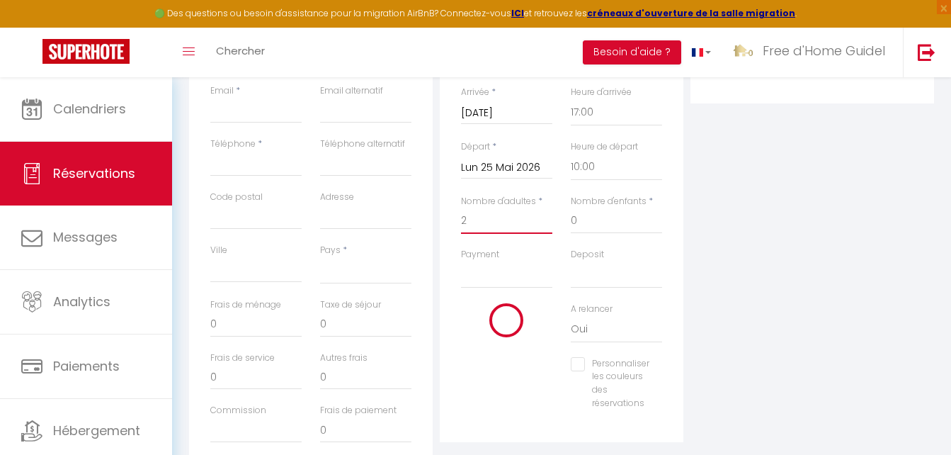
type input "417"
checkbox input "false"
type input "2"
drag, startPoint x: 230, startPoint y: 325, endPoint x: 181, endPoint y: 320, distance: 49.1
click at [181, 320] on div "Détails Voyageur Prénom * Lisa Nom * Cossey Email * Email alternatif Téléphone …" at bounding box center [561, 262] width 763 height 588
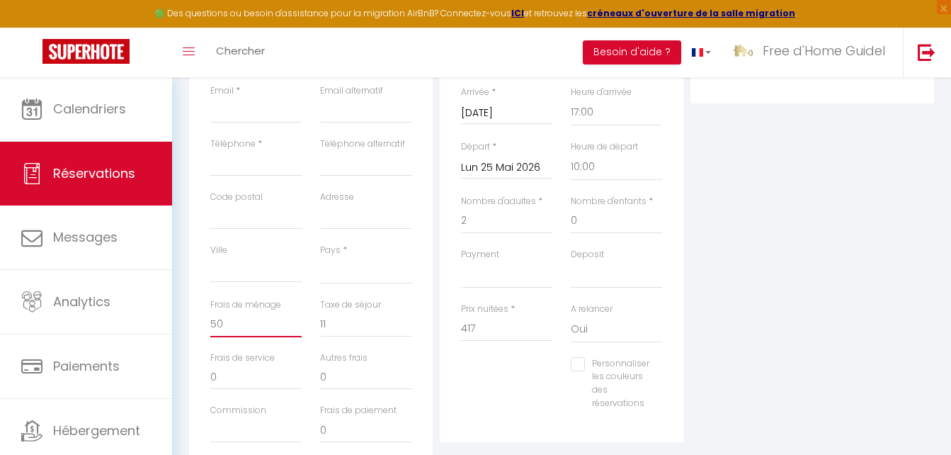
type input "0"
select select
click at [188, 306] on div "Détails Voyageur Prénom * Lisa Nom * Cossey Email * Email alternatif Téléphone …" at bounding box center [310, 221] width 251 height 506
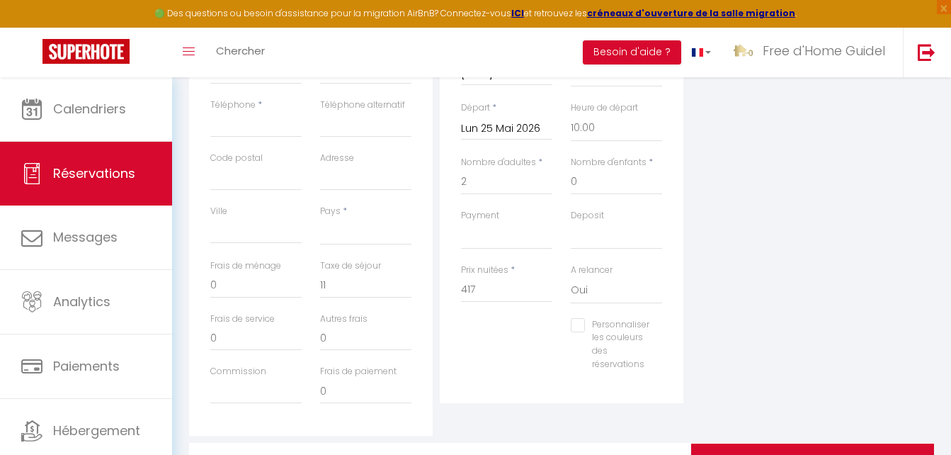
scroll to position [425, 0]
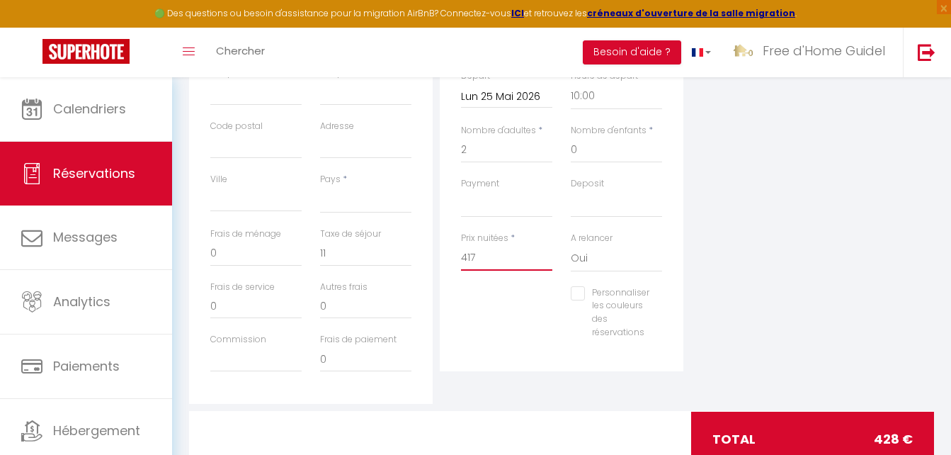
click at [503, 260] on input "417" at bounding box center [506, 257] width 91 height 25
click at [356, 205] on select "France Portugal Afghanistan Albania Algeria American Samoa Andorra Angola Angui…" at bounding box center [365, 199] width 91 height 27
click at [320, 186] on select "France Portugal Afghanistan Albania Algeria American Samoa Andorra Angola Angui…" at bounding box center [365, 199] width 91 height 27
click at [496, 294] on div "Personnaliser les couleurs des réservations #D7092E" at bounding box center [561, 319] width 219 height 67
click at [479, 261] on input "467" at bounding box center [506, 257] width 91 height 25
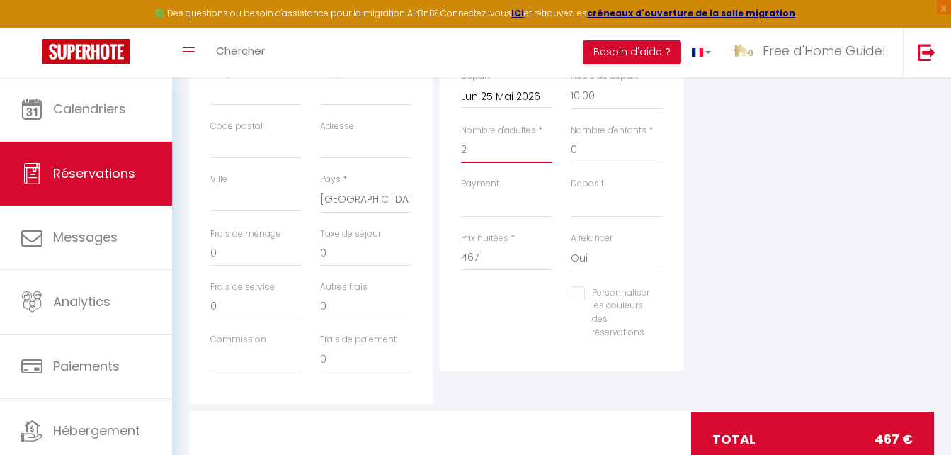
click at [493, 141] on input "2" at bounding box center [506, 149] width 91 height 25
drag, startPoint x: 491, startPoint y: 144, endPoint x: 412, endPoint y: 157, distance: 79.6
click at [412, 157] on div "Détails Voyageur Prénom * Lisa Nom * Cossey Email * Email alternatif Téléphone …" at bounding box center [561, 150] width 752 height 506
click at [470, 258] on input "417" at bounding box center [506, 257] width 91 height 25
click at [450, 326] on div "Détails Réservation Appartement * La Cabane Ô StudiO Terrasse JETEZ L'ANCRE Hor…" at bounding box center [562, 134] width 244 height 474
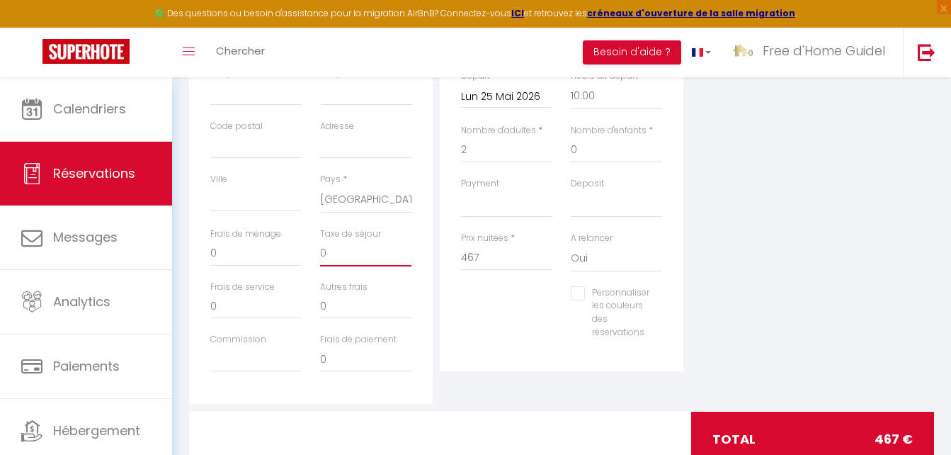
drag, startPoint x: 343, startPoint y: 257, endPoint x: 295, endPoint y: 251, distance: 48.5
click at [295, 251] on div "Frais de ménage 0 Taxe de séjour 0" at bounding box center [310, 253] width 219 height 53
click at [476, 146] on input "2" at bounding box center [506, 149] width 91 height 25
drag, startPoint x: 476, startPoint y: 145, endPoint x: 422, endPoint y: 131, distance: 56.3
click at [424, 132] on div "Détails Voyageur Prénom * Lisa Nom * Cossey Email * Email alternatif Téléphone …" at bounding box center [561, 150] width 752 height 506
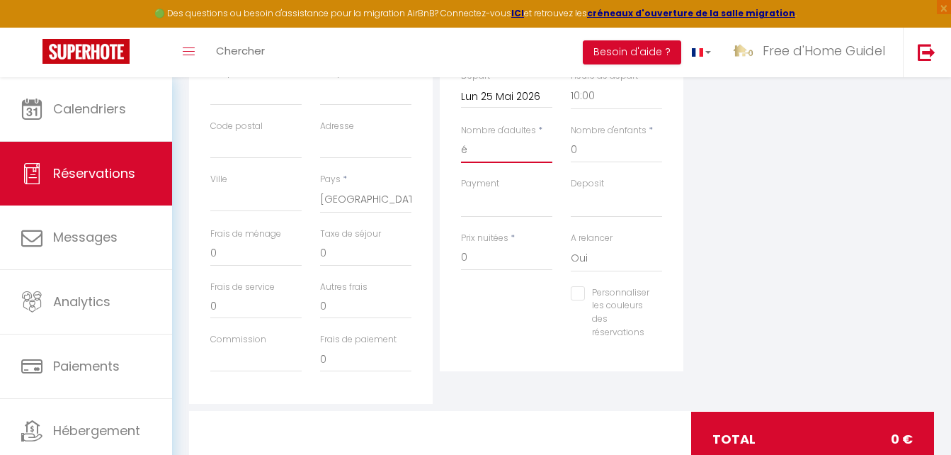
drag, startPoint x: 467, startPoint y: 156, endPoint x: 414, endPoint y: 144, distance: 54.4
click at [418, 147] on div "Détails Voyageur Prénom * Lisa Nom * Cossey Email * Email alternatif Téléphone …" at bounding box center [561, 150] width 752 height 506
click at [454, 279] on div "Prix nuitées * 417" at bounding box center [507, 259] width 110 height 55
click at [470, 259] on input "417" at bounding box center [506, 257] width 91 height 25
click at [477, 287] on div "Personnaliser les couleurs des réservations #D7092E" at bounding box center [561, 319] width 219 height 67
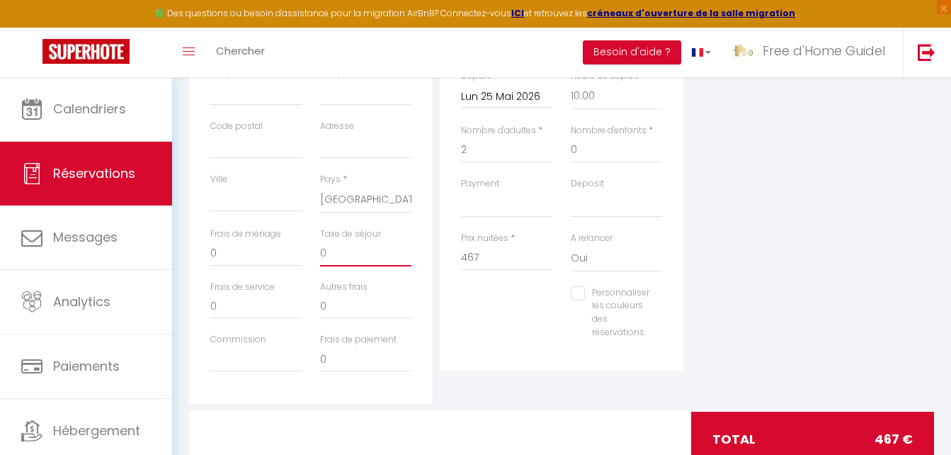
drag, startPoint x: 335, startPoint y: 258, endPoint x: 292, endPoint y: 244, distance: 44.6
click at [296, 247] on div "Frais de ménage 0 Taxe de séjour 0" at bounding box center [310, 253] width 219 height 53
click at [833, 211] on div "Plateformes Source Direct Airbnb.com Booking.com Chalet montagne Expedia Gite d…" at bounding box center [812, 150] width 251 height 506
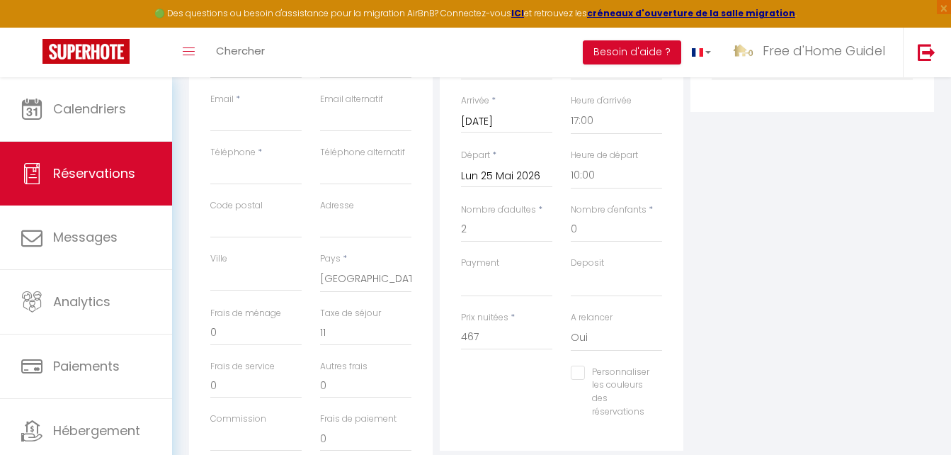
scroll to position [354, 0]
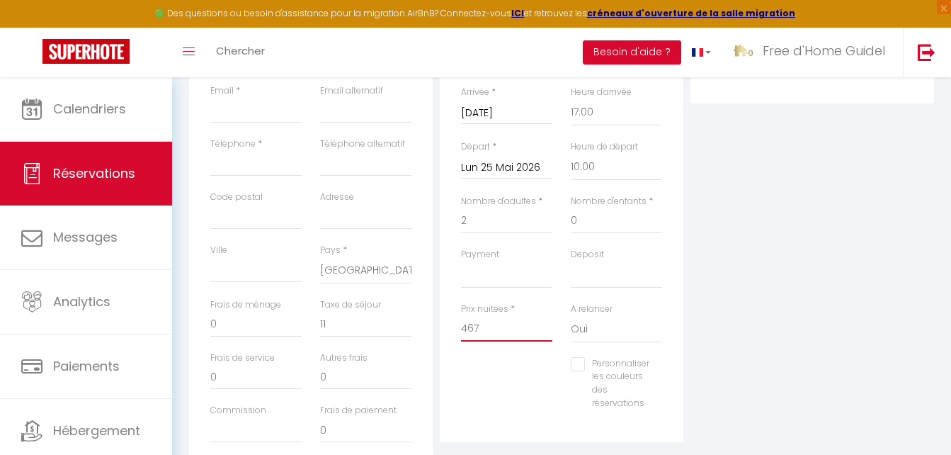
click at [473, 325] on input "467" at bounding box center [506, 328] width 91 height 25
drag, startPoint x: 230, startPoint y: 318, endPoint x: 182, endPoint y: 325, distance: 48.7
click at [183, 325] on div "Détails Voyageur Prénom * Lisa Nom * Cossey Email * Email alternatif Téléphone …" at bounding box center [561, 262] width 763 height 588
click at [697, 312] on div "Plateformes Source Direct Airbnb.com Booking.com Chalet montagne Expedia Gite d…" at bounding box center [812, 221] width 251 height 506
drag, startPoint x: 475, startPoint y: 218, endPoint x: 445, endPoint y: 217, distance: 29.7
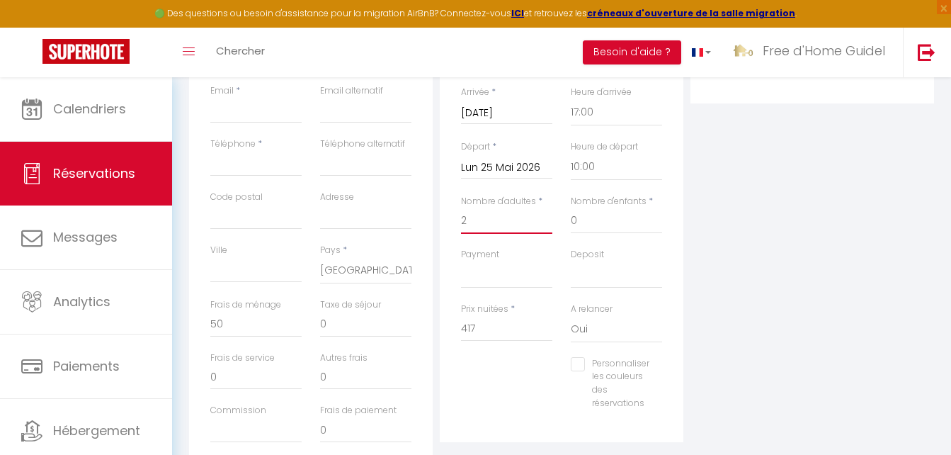
click at [445, 217] on div "Détails Réservation Appartement * La Cabane Ô StudiO Terrasse JETEZ L'ANCRE Hor…" at bounding box center [562, 205] width 244 height 474
click at [474, 330] on input "417" at bounding box center [506, 328] width 91 height 25
click at [772, 304] on div "Plateformes Source Direct Airbnb.com Booking.com Chalet montagne Expedia Gite d…" at bounding box center [812, 221] width 251 height 506
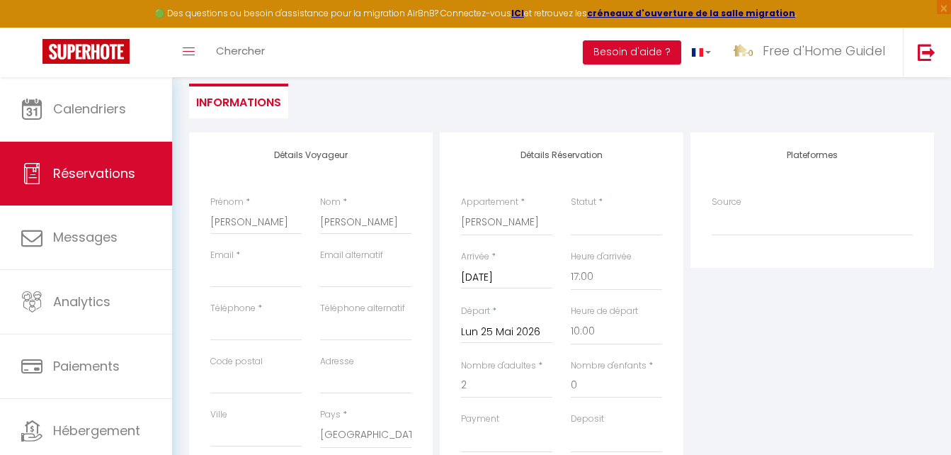
scroll to position [119, 0]
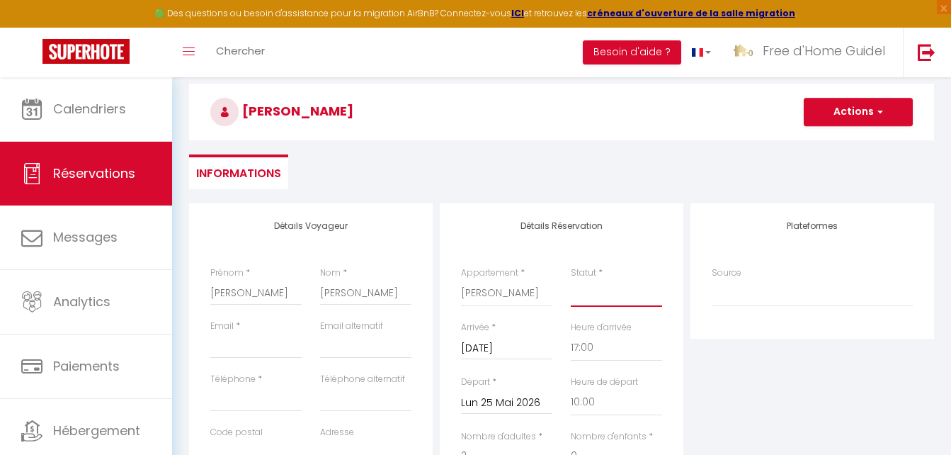
click at [608, 297] on select "Confirmé Non Confirmé Annulé Annulé par le voyageur No Show Request" at bounding box center [616, 293] width 91 height 27
click at [571, 280] on select "Confirmé Non Confirmé Annulé Annulé par le voyageur No Show Request" at bounding box center [616, 293] width 91 height 27
click at [739, 346] on div "Plateformes Source Direct Airbnb.com Booking.com Chalet montagne Expedia Gite d…" at bounding box center [812, 456] width 251 height 506
click at [839, 109] on button "Actions" at bounding box center [858, 112] width 109 height 28
click at [386, 180] on ul "Informations" at bounding box center [561, 171] width 745 height 35
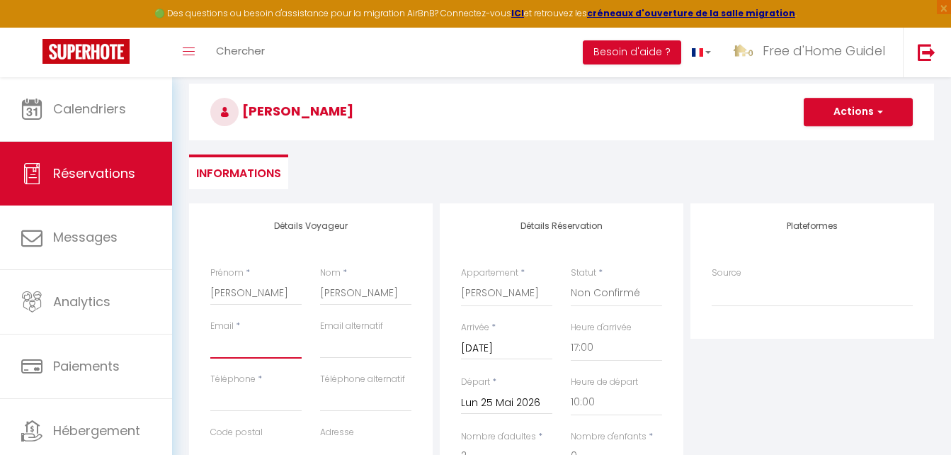
click at [258, 348] on input "Email client" at bounding box center [255, 345] width 91 height 25
click at [266, 350] on input "Lisa.cossey" at bounding box center [255, 345] width 91 height 25
click at [885, 106] on button "Actions" at bounding box center [858, 112] width 109 height 28
click at [826, 139] on link "Enregistrer" at bounding box center [844, 143] width 112 height 18
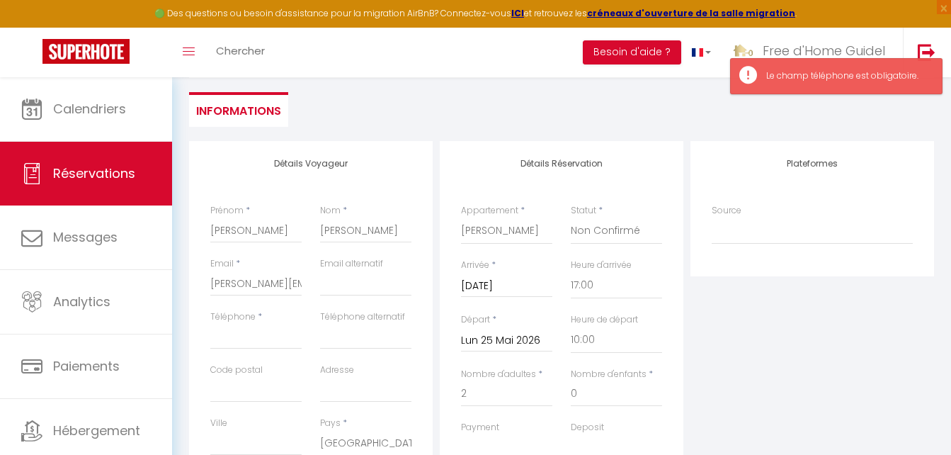
scroll to position [219, 0]
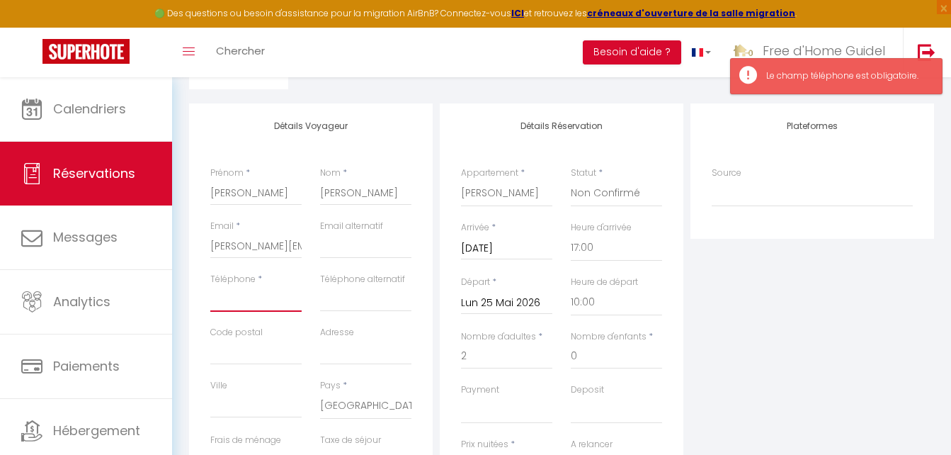
click at [276, 309] on input "Téléphone" at bounding box center [255, 298] width 91 height 25
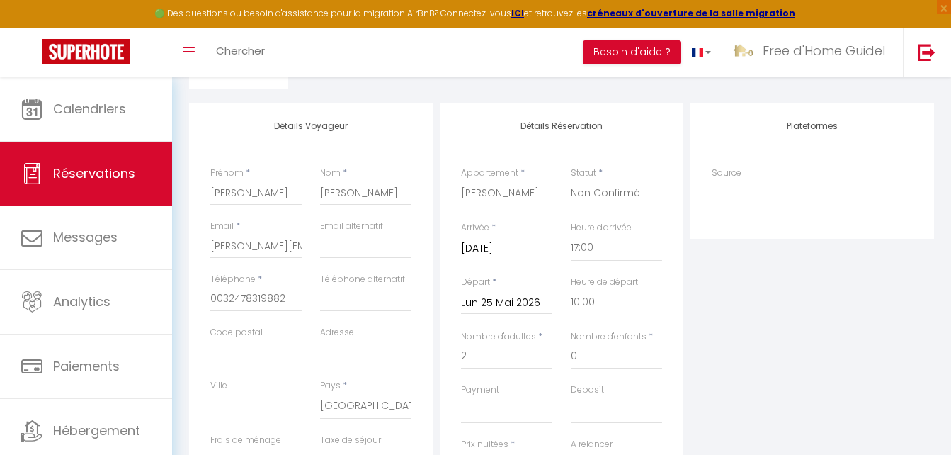
click at [793, 341] on div "Plateformes Source Direct Airbnb.com Booking.com Chalet montagne Expedia Gite d…" at bounding box center [812, 356] width 251 height 506
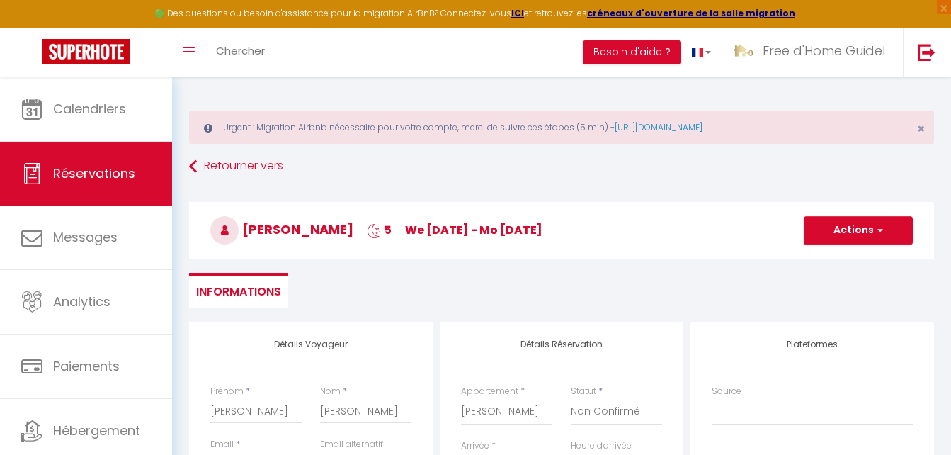
scroll to position [0, 0]
click at [860, 236] on button "Actions" at bounding box center [858, 231] width 109 height 28
click at [840, 263] on link "Enregistrer" at bounding box center [844, 262] width 112 height 18
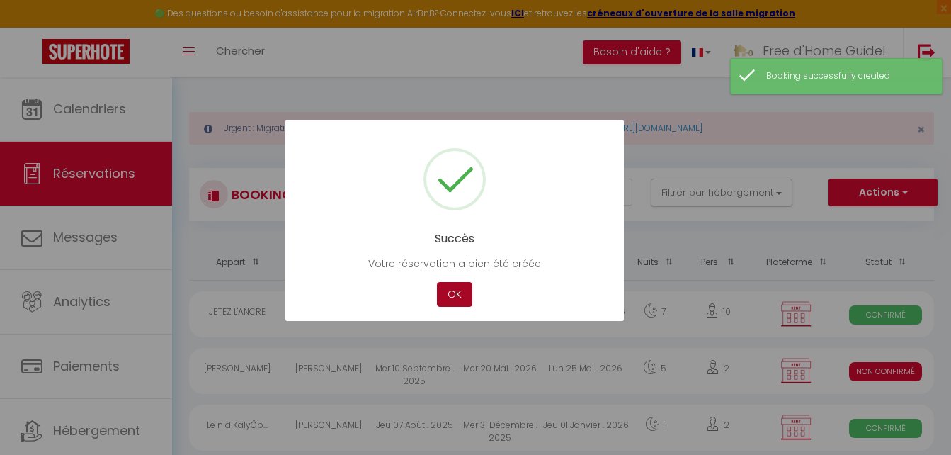
click at [447, 295] on button "OK" at bounding box center [454, 294] width 35 height 25
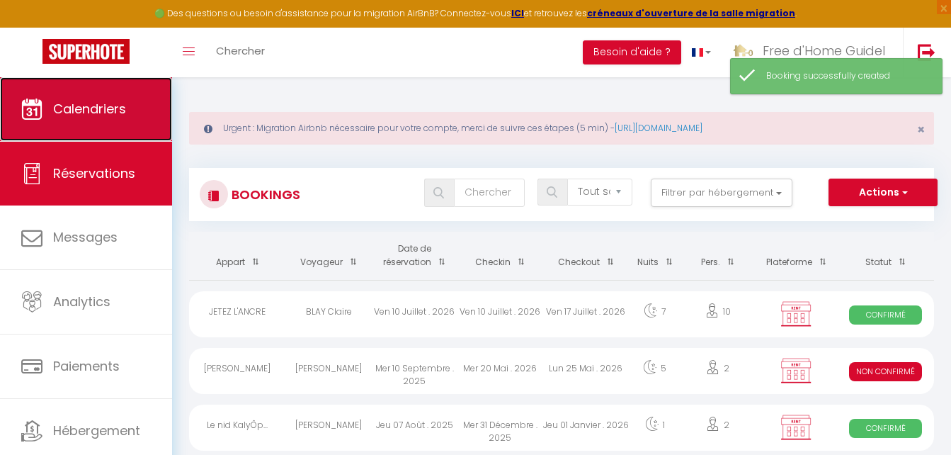
click at [100, 132] on link "Calendriers" at bounding box center [86, 109] width 172 height 64
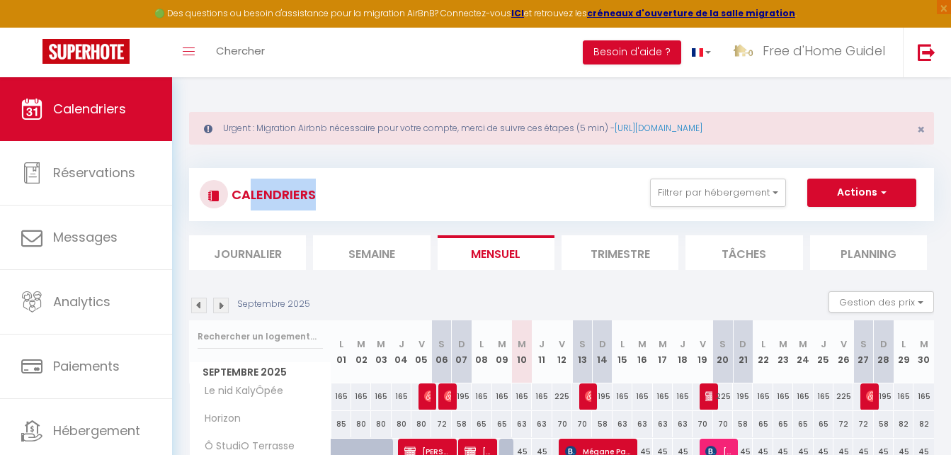
drag, startPoint x: 252, startPoint y: 195, endPoint x: 332, endPoint y: 207, distance: 80.9
click at [332, 207] on div "CALENDRIERS Filtrer par hébergement Tous La Cabane Ô StudiO Terrasse JETEZ L'AN…" at bounding box center [562, 194] width 724 height 32
click at [333, 207] on div "CALENDRIERS Filtrer par hébergement Tous La Cabane Ô StudiO Terrasse JETEZ L'AN…" at bounding box center [562, 194] width 724 height 32
click at [247, 194] on h3 "CALENDRIERS" at bounding box center [272, 194] width 88 height 32
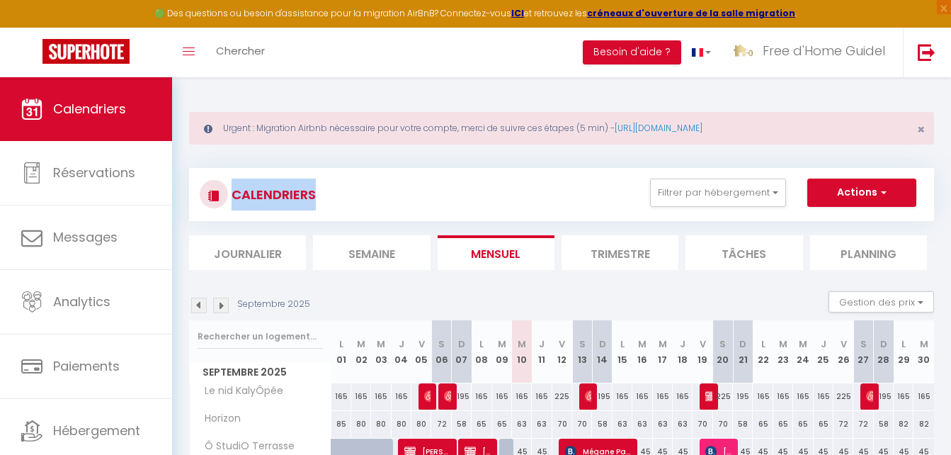
drag, startPoint x: 247, startPoint y: 194, endPoint x: 299, endPoint y: 207, distance: 53.2
click at [299, 207] on h3 "CALENDRIERS" at bounding box center [272, 194] width 88 height 32
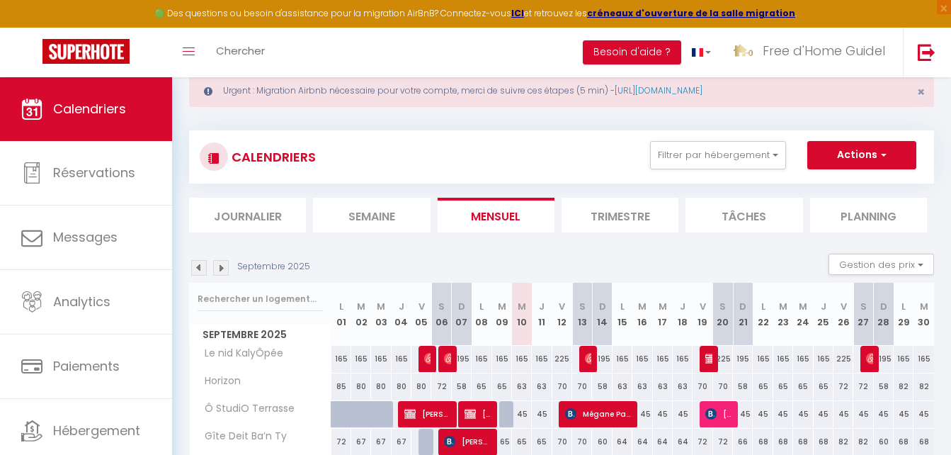
scroll to position [71, 0]
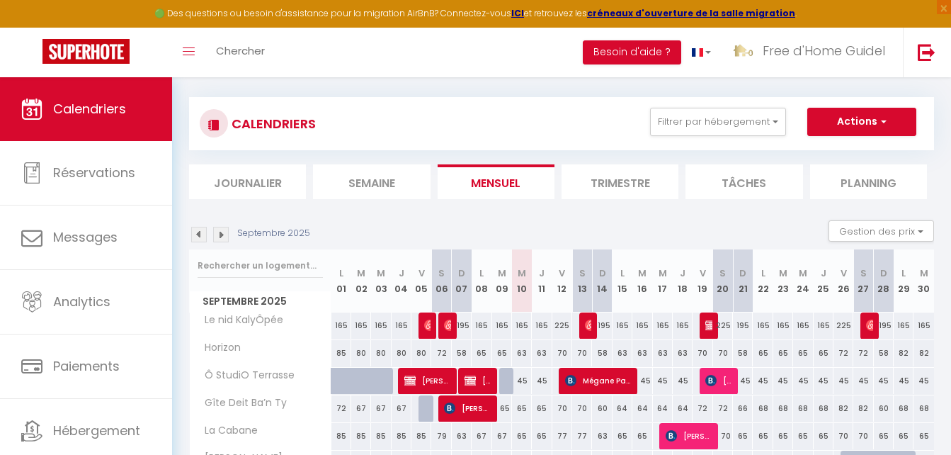
drag, startPoint x: 476, startPoint y: 281, endPoint x: 799, endPoint y: 289, distance: 322.9
click at [799, 289] on tr "Septembre 2025 L 01 M 02 M 03 J 04 V 05 S 06 D 07 L 08 M 09 M 10 J 11 V 12 S 13…" at bounding box center [562, 280] width 745 height 63
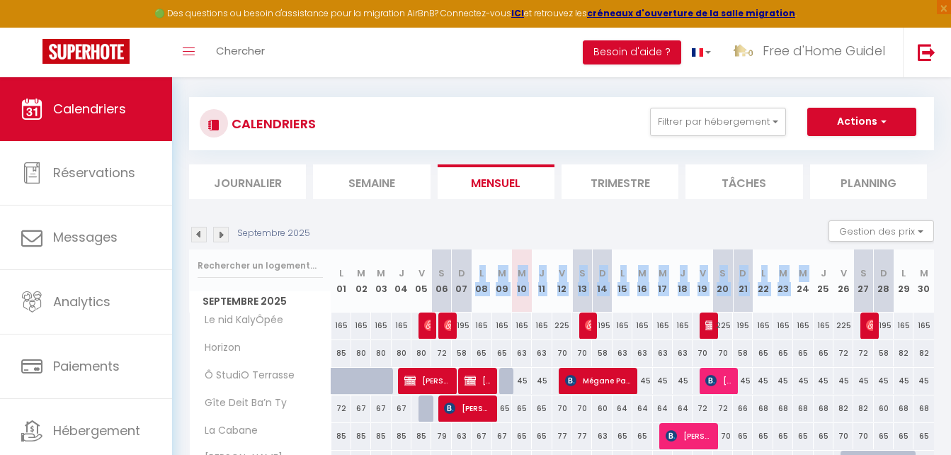
click at [799, 289] on th "M 24" at bounding box center [803, 280] width 20 height 63
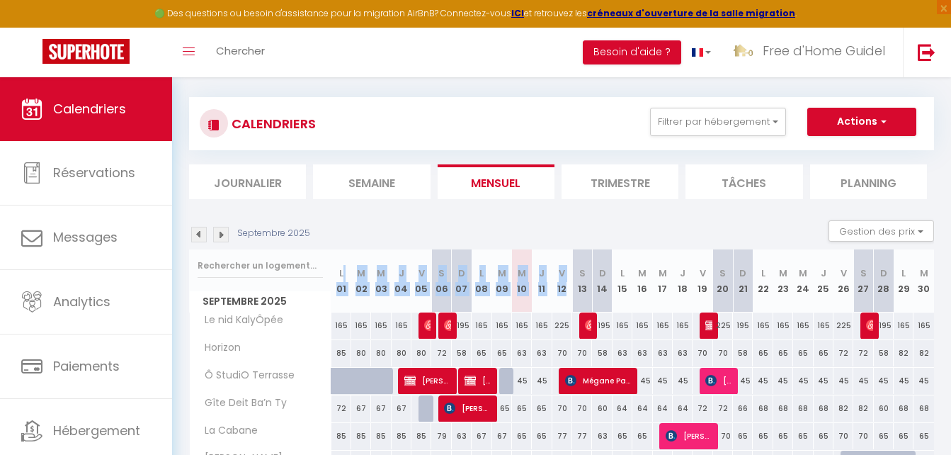
drag, startPoint x: 347, startPoint y: 273, endPoint x: 581, endPoint y: 273, distance: 233.6
click at [581, 273] on tr "Septembre 2025 L 01 M 02 M 03 J 04 V 05 S 06 D 07 L 08 M 09 M 10 J 11 V 12 S 13…" at bounding box center [562, 280] width 745 height 63
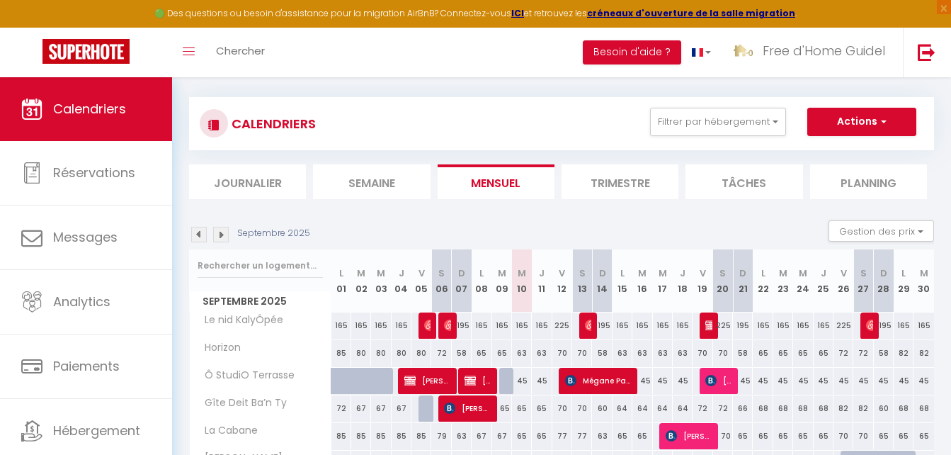
drag, startPoint x: 581, startPoint y: 273, endPoint x: 682, endPoint y: 273, distance: 101.2
click at [682, 273] on abbr "J" at bounding box center [683, 272] width 6 height 13
drag, startPoint x: 238, startPoint y: 122, endPoint x: 339, endPoint y: 130, distance: 101.5
click at [339, 130] on div "CALENDRIERS Filtrer par hébergement Tous La Cabane Ô StudiO Terrasse JETEZ L'AN…" at bounding box center [562, 124] width 724 height 32
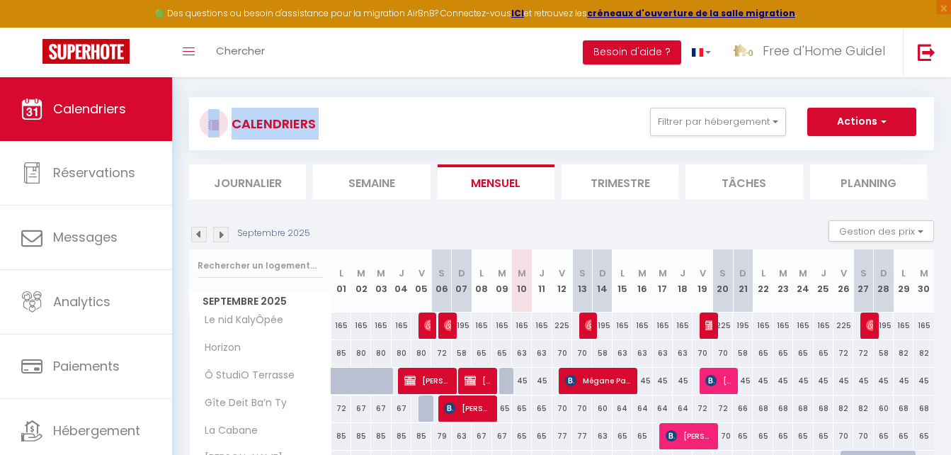
drag, startPoint x: 339, startPoint y: 130, endPoint x: 206, endPoint y: 125, distance: 133.2
click at [206, 125] on div "CALENDRIERS Filtrer par hébergement Tous La Cabane Ô StudiO Terrasse JETEZ L'AN…" at bounding box center [562, 124] width 724 height 32
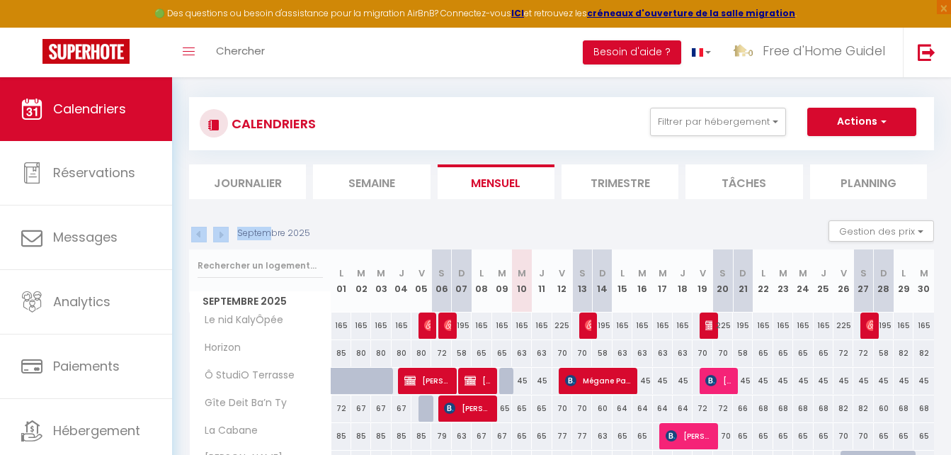
drag, startPoint x: 206, startPoint y: 125, endPoint x: 307, endPoint y: 230, distance: 145.7
click at [307, 230] on div "Septembre 2025" at bounding box center [251, 235] width 125 height 16
drag, startPoint x: 253, startPoint y: 269, endPoint x: 280, endPoint y: 265, distance: 26.4
click at [280, 265] on input "text" at bounding box center [260, 265] width 125 height 25
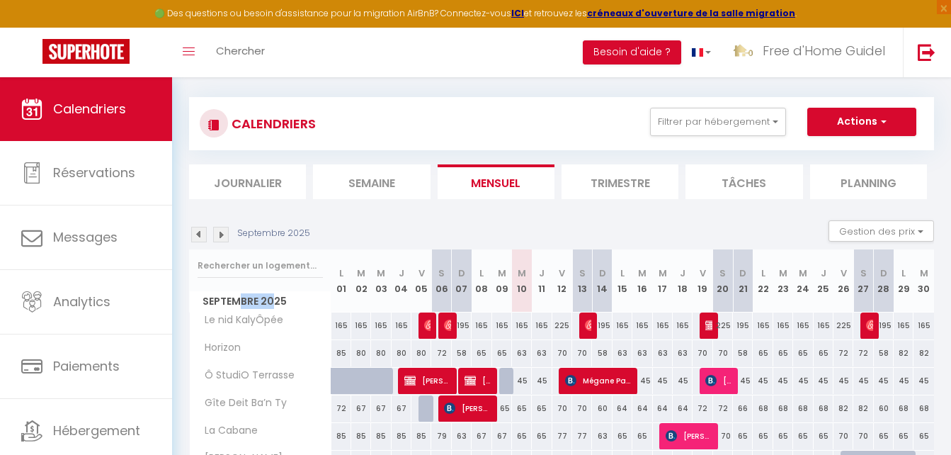
drag, startPoint x: 237, startPoint y: 299, endPoint x: 272, endPoint y: 302, distance: 34.9
click at [272, 302] on span "Septembre 2025" at bounding box center [260, 301] width 141 height 21
drag, startPoint x: 228, startPoint y: 314, endPoint x: 269, endPoint y: 315, distance: 41.1
click at [269, 315] on span "Le nid KalyÔpée" at bounding box center [239, 320] width 95 height 16
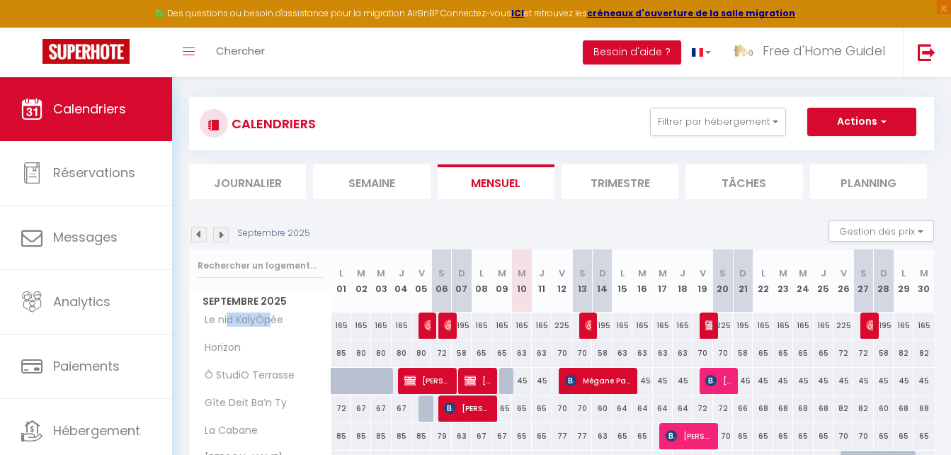
click at [269, 315] on span "Le nid KalyÔpée" at bounding box center [239, 320] width 95 height 16
click at [328, 209] on div "CALENDRIERS Filtrer par hébergement Tous La Cabane Ô StudiO Terrasse JETEZ L'AN…" at bounding box center [561, 329] width 745 height 491
click at [219, 231] on img at bounding box center [221, 235] width 16 height 16
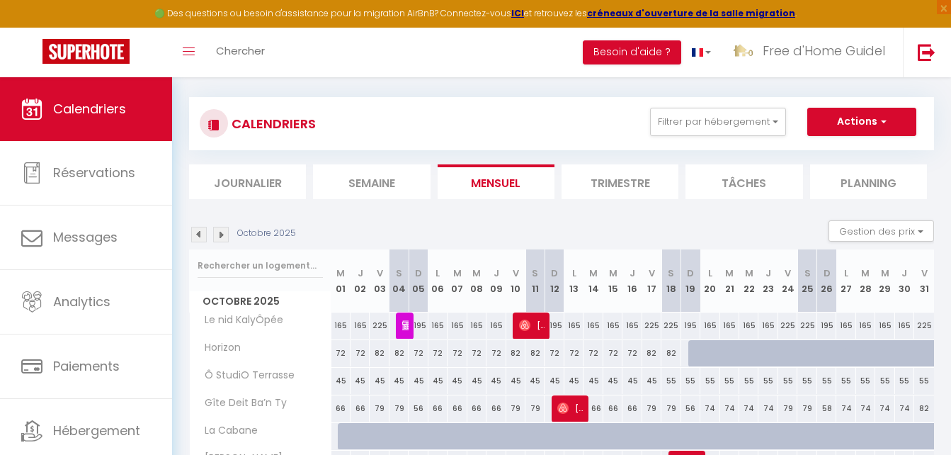
click at [219, 231] on img at bounding box center [221, 235] width 16 height 16
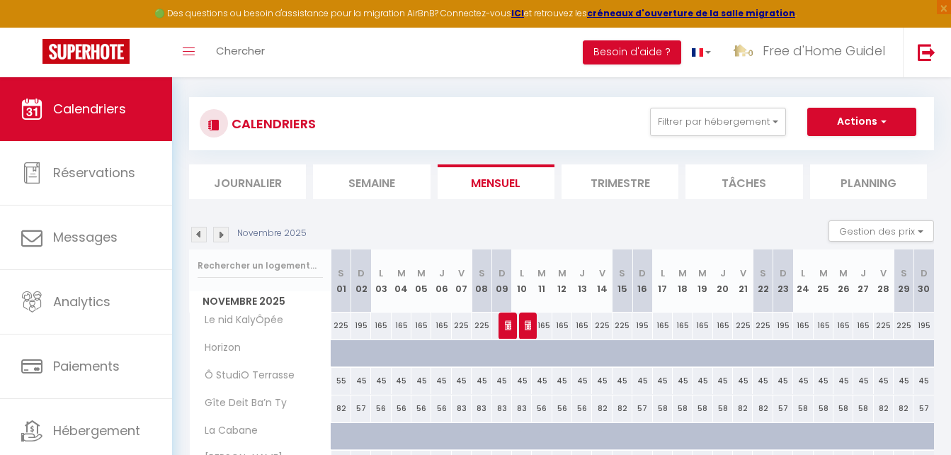
click at [219, 231] on img at bounding box center [221, 235] width 16 height 16
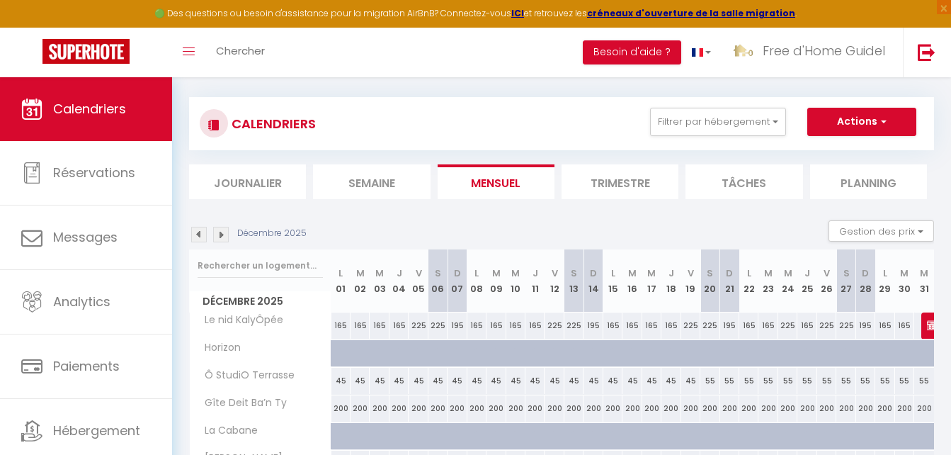
click at [219, 231] on img at bounding box center [221, 235] width 16 height 16
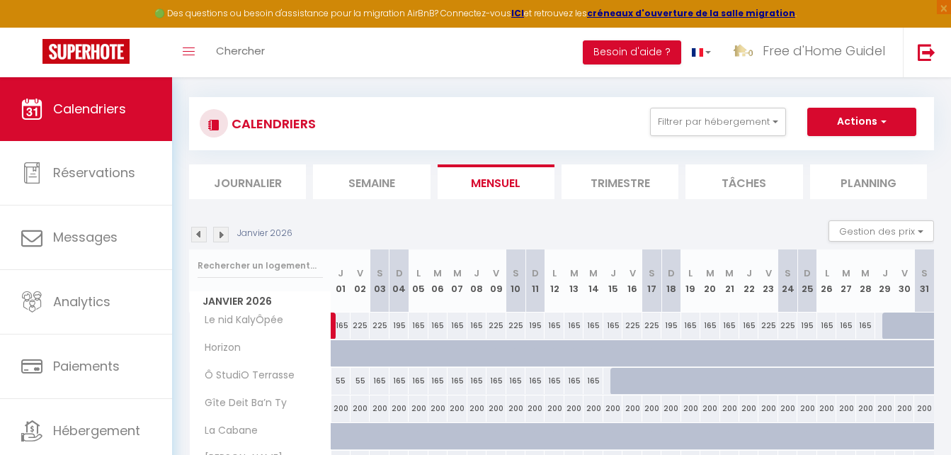
click at [219, 231] on img at bounding box center [221, 235] width 16 height 16
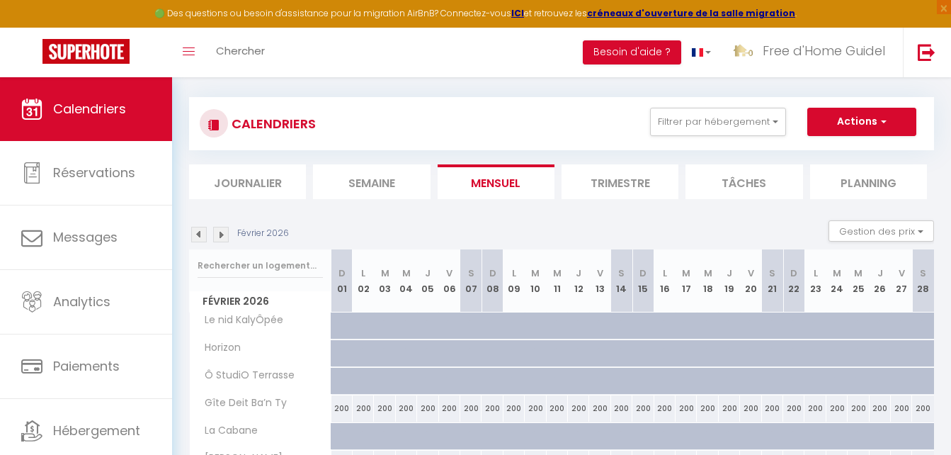
click at [219, 231] on img at bounding box center [221, 235] width 16 height 16
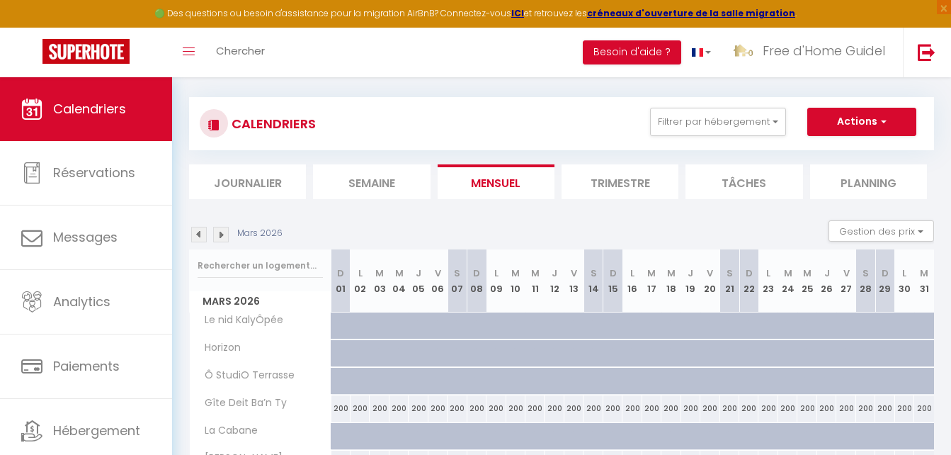
click at [219, 231] on img at bounding box center [221, 235] width 16 height 16
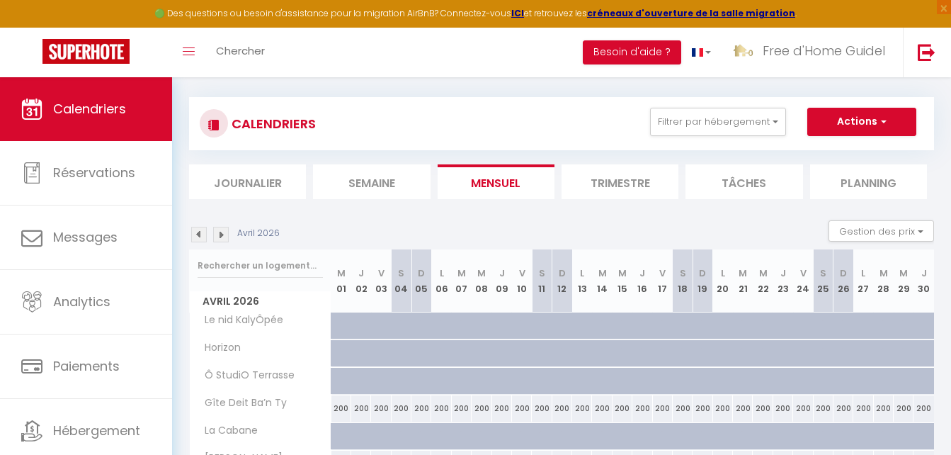
click at [219, 231] on img at bounding box center [221, 235] width 16 height 16
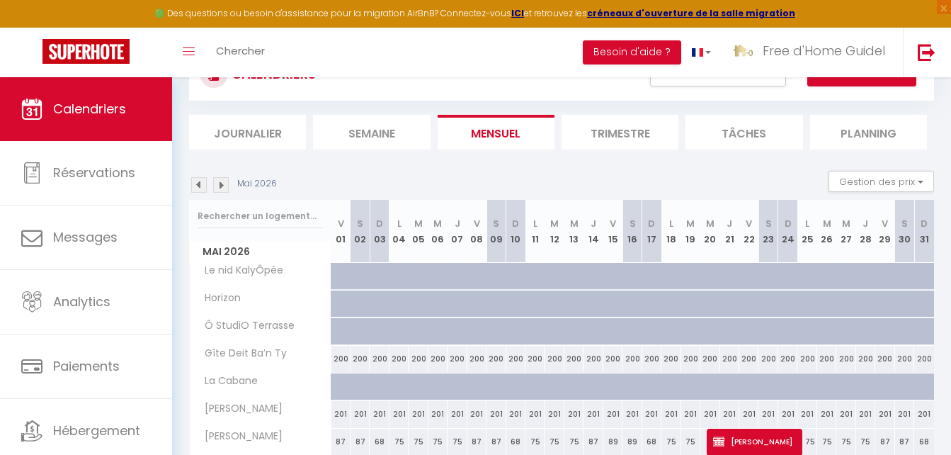
scroll to position [208, 0]
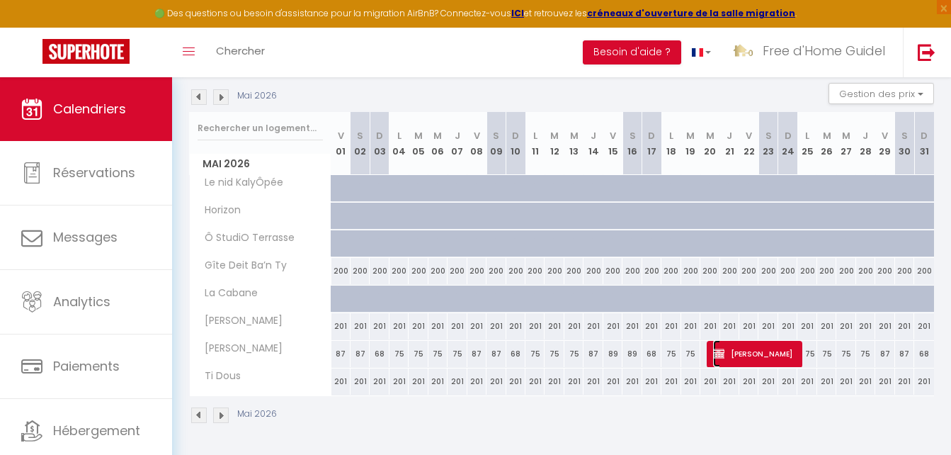
click at [743, 347] on span "Lisa Cossey" at bounding box center [754, 353] width 83 height 27
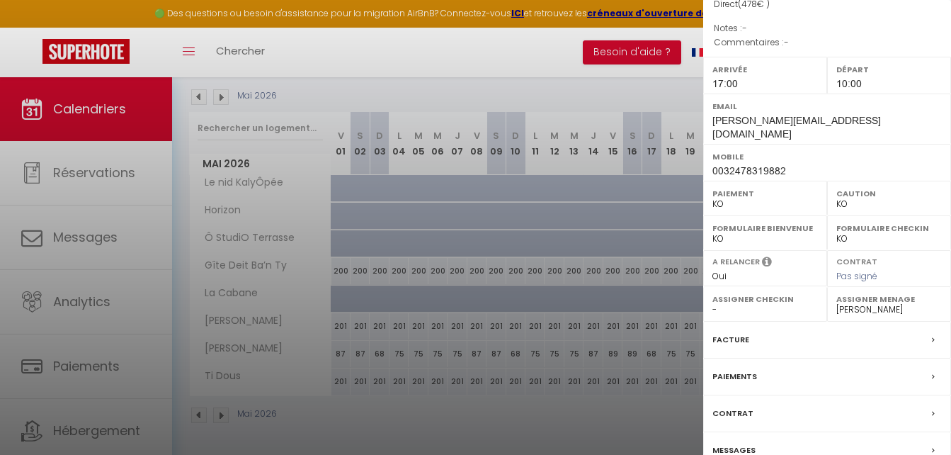
scroll to position [205, 0]
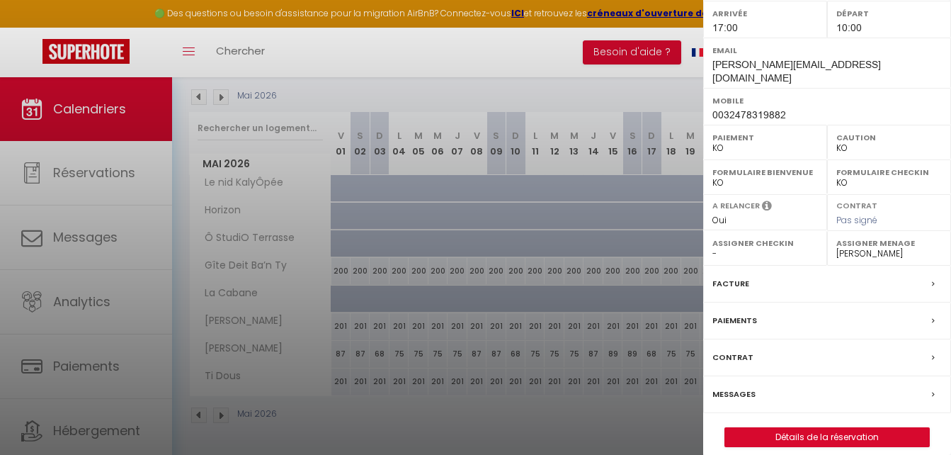
click at [791, 306] on div "Paiements" at bounding box center [827, 320] width 248 height 37
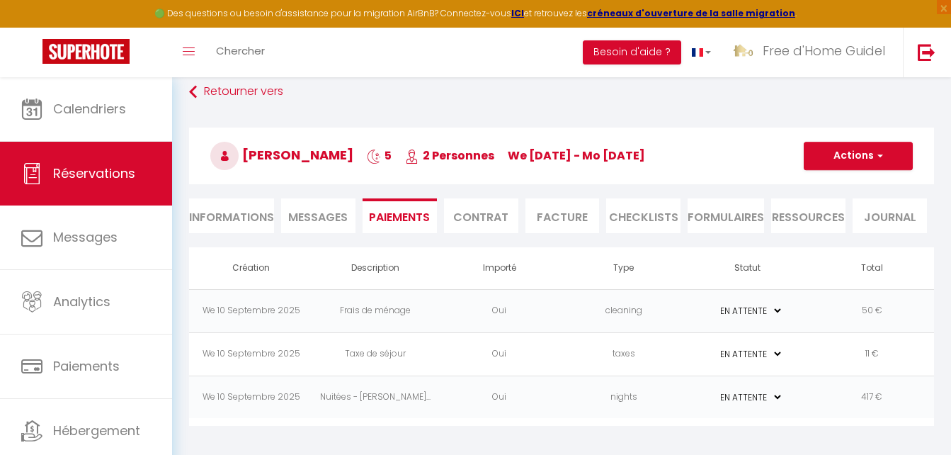
scroll to position [77, 0]
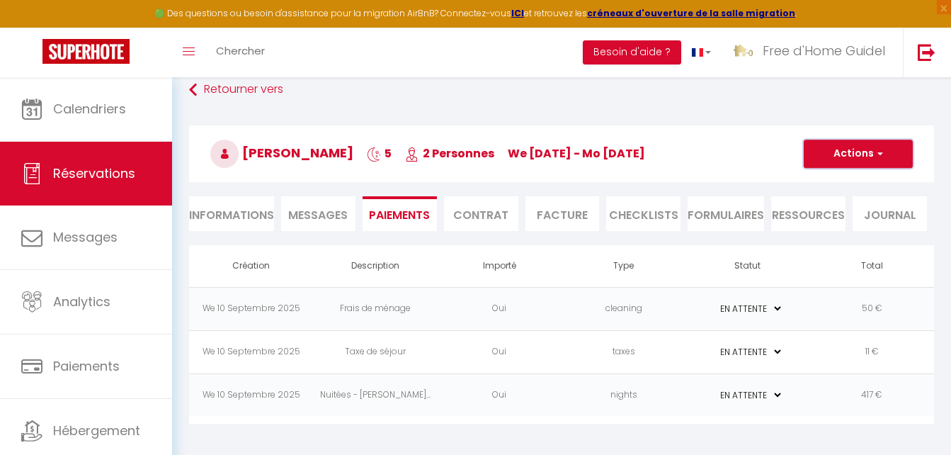
click at [812, 162] on button "Actions" at bounding box center [858, 153] width 109 height 28
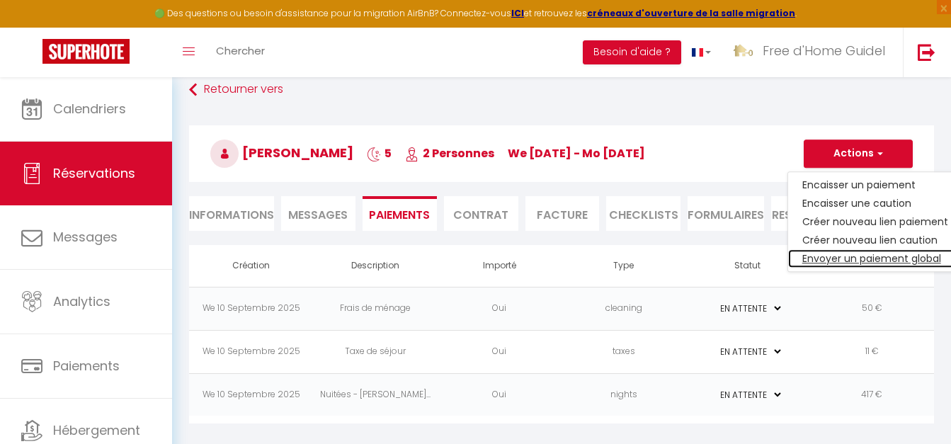
click at [834, 263] on link "Envoyer un paiement global" at bounding box center [875, 258] width 174 height 18
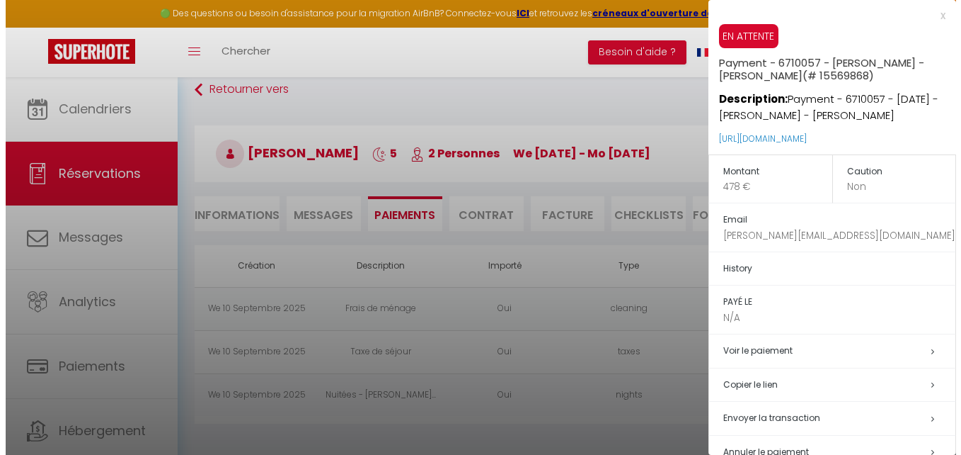
scroll to position [31, 0]
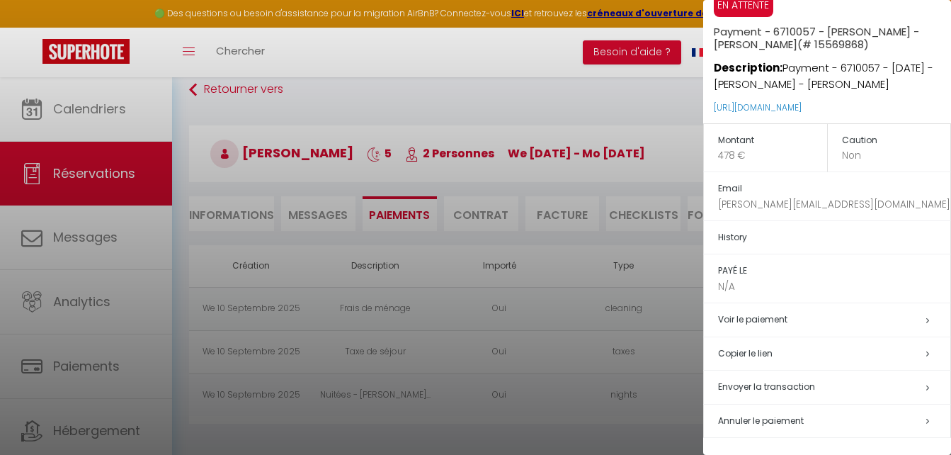
click at [744, 389] on span "Envoyer la transaction" at bounding box center [766, 386] width 97 height 12
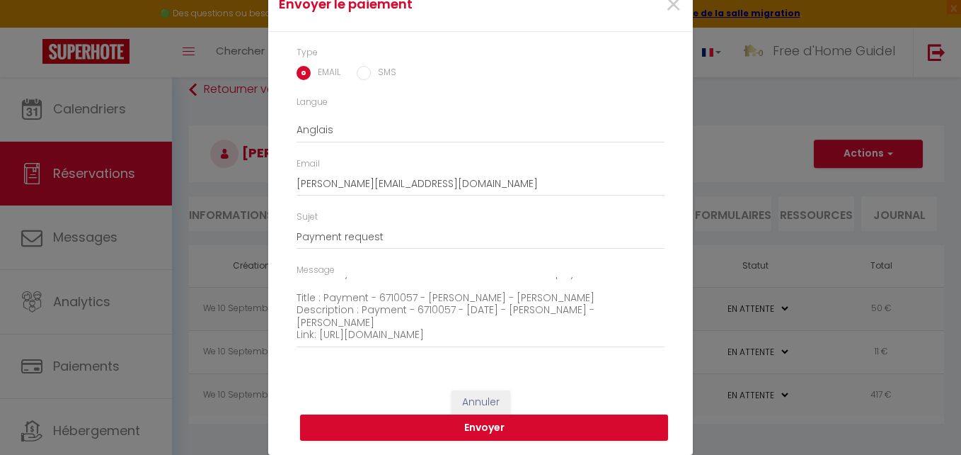
scroll to position [71, 0]
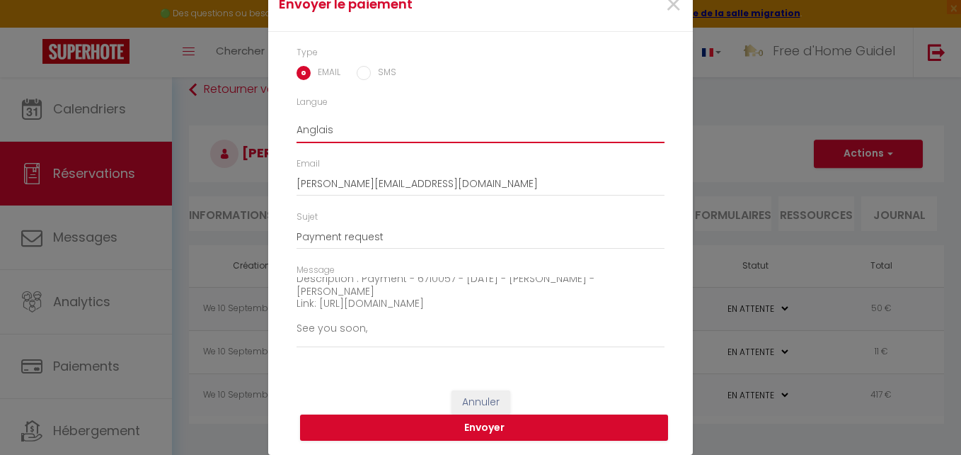
click at [338, 135] on select "Anglais Français Espagnol Portugais" at bounding box center [481, 129] width 368 height 27
click at [297, 116] on select "Anglais Français Espagnol Portugais" at bounding box center [481, 129] width 368 height 27
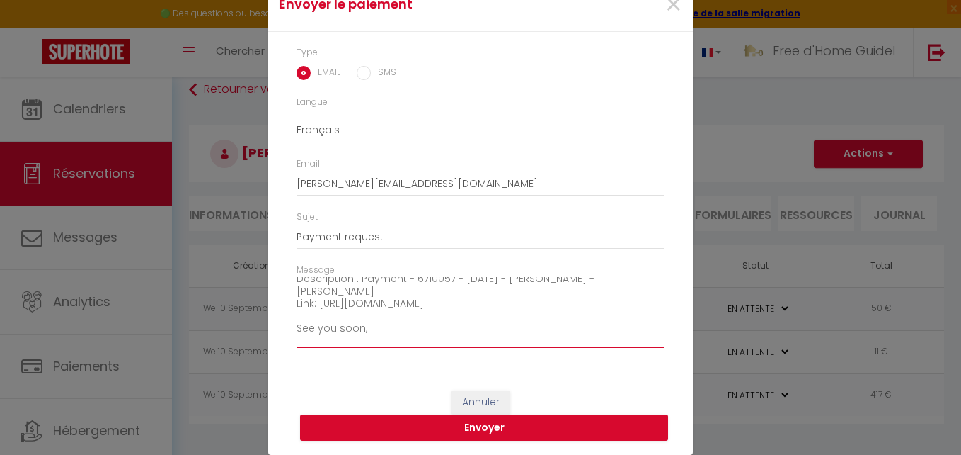
click at [466, 295] on textarea "Hi, We invite you to click on the link below to make the payment: Title : Payme…" at bounding box center [481, 313] width 368 height 72
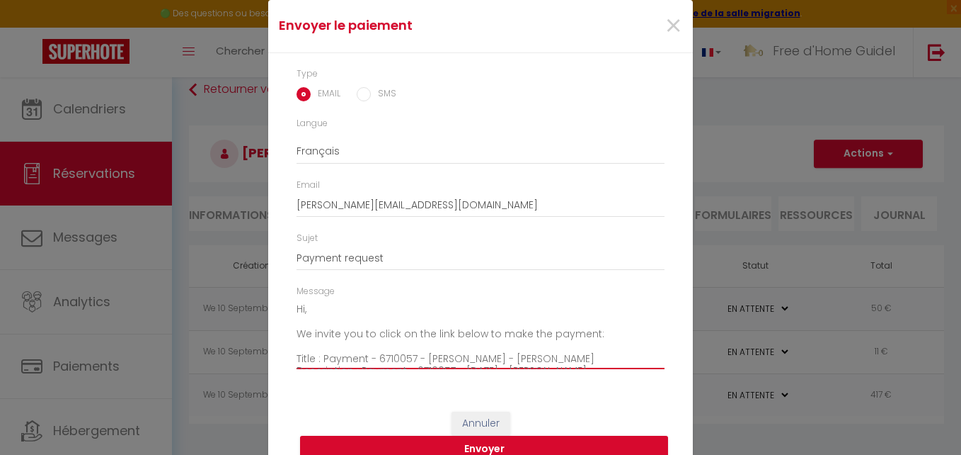
scroll to position [60, 0]
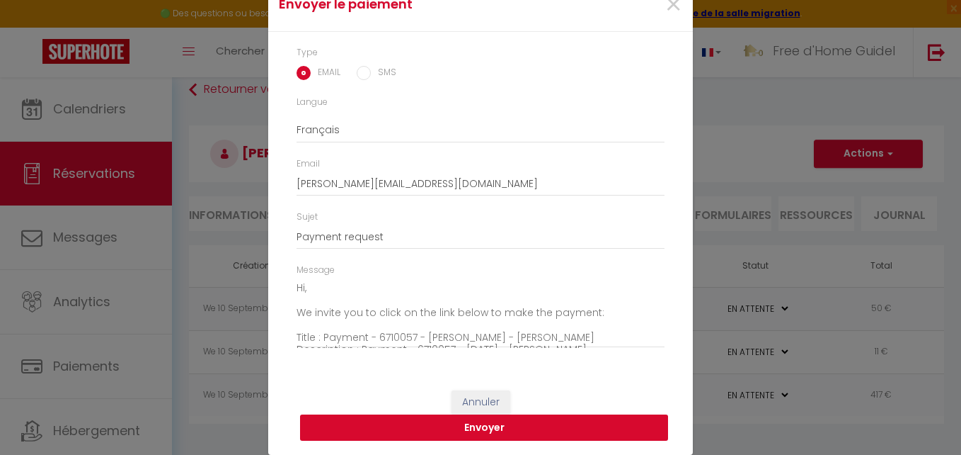
click at [523, 426] on button "Envoyer" at bounding box center [484, 427] width 368 height 27
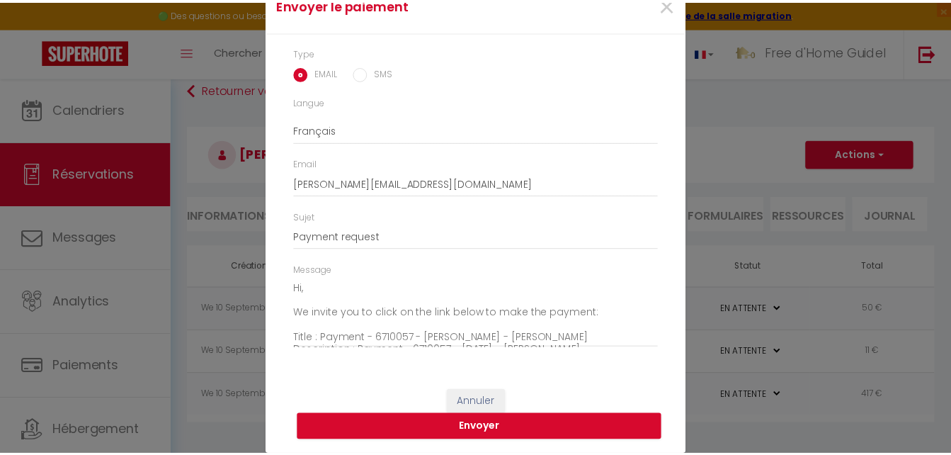
scroll to position [42, 0]
